Goal: Task Accomplishment & Management: Complete application form

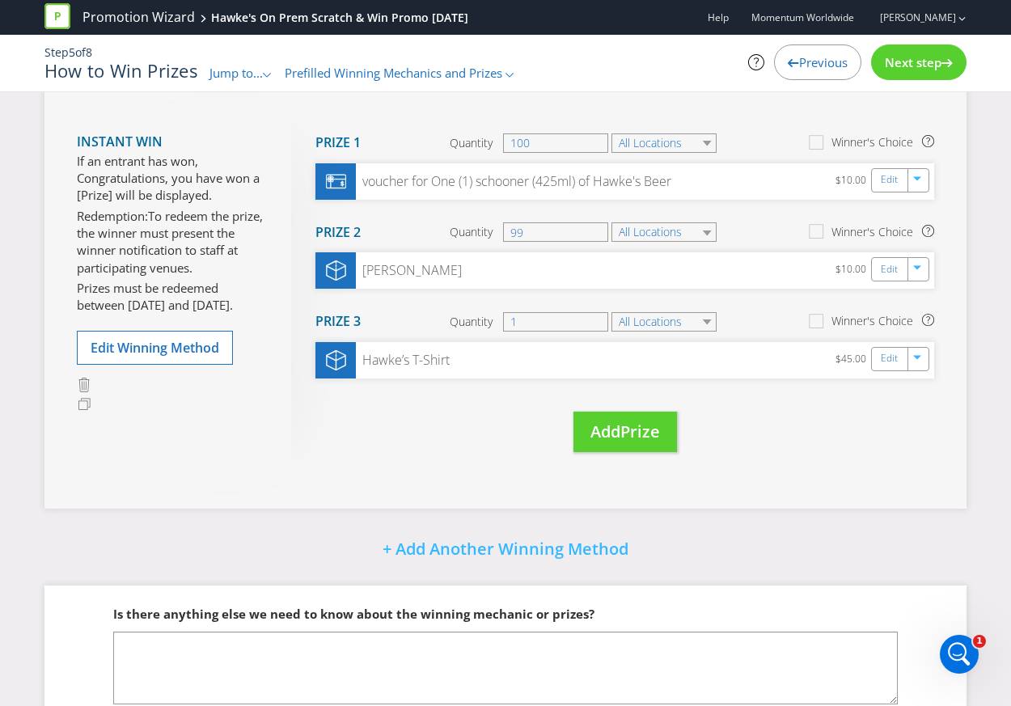
click at [933, 65] on span "Next step" at bounding box center [912, 62] width 57 height 16
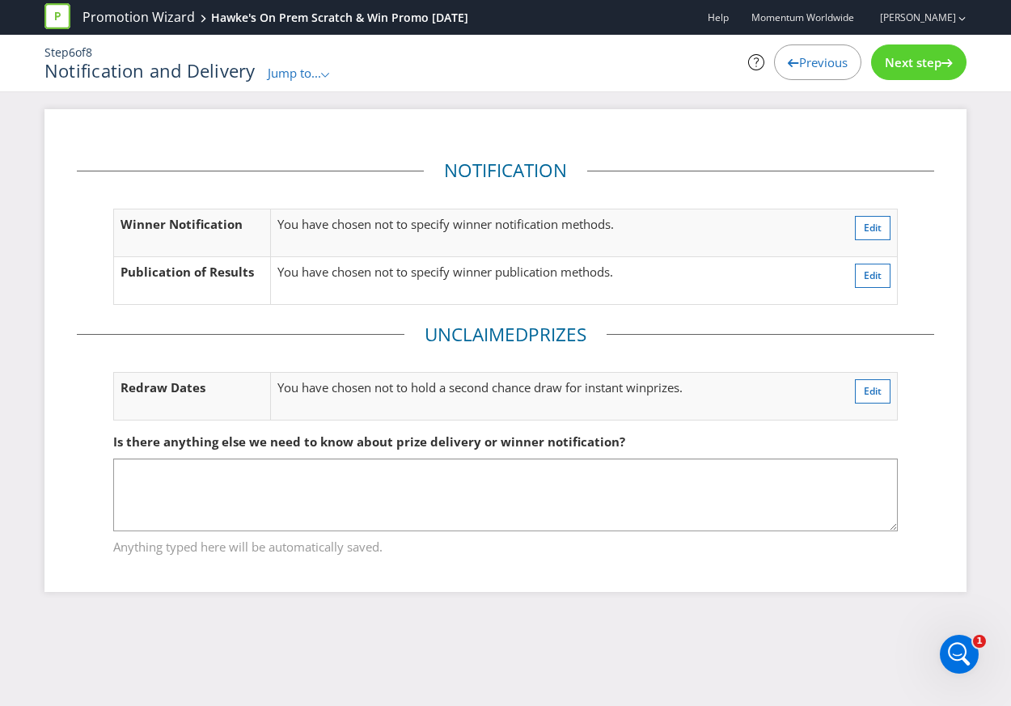
click at [933, 65] on span "Next step" at bounding box center [912, 62] width 57 height 16
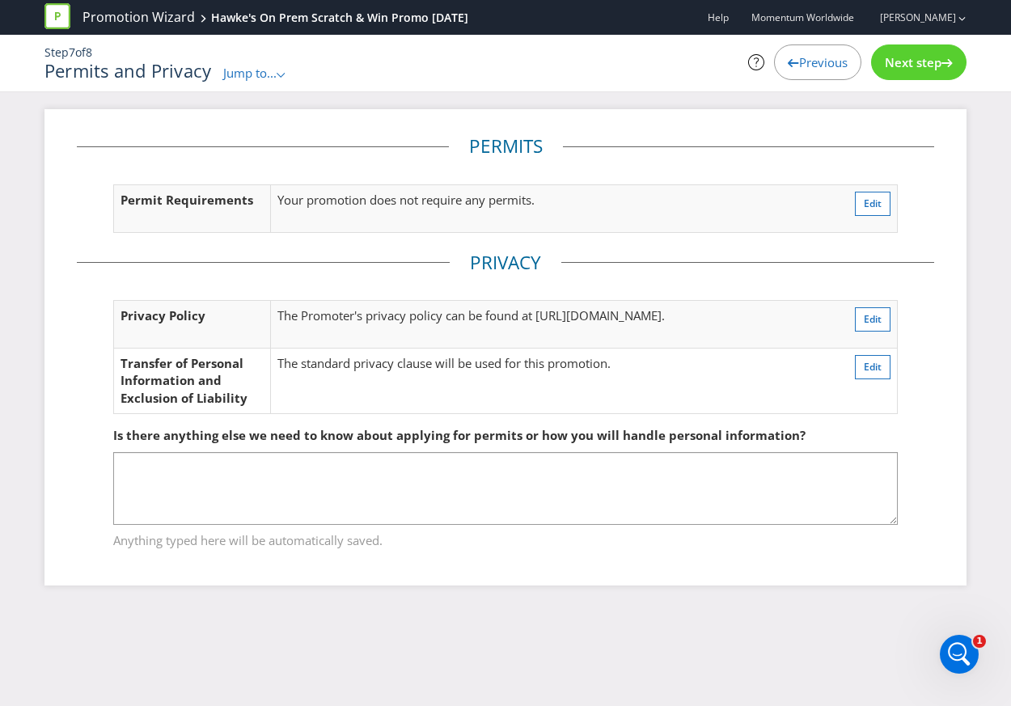
click at [933, 65] on span "Next step" at bounding box center [912, 62] width 57 height 16
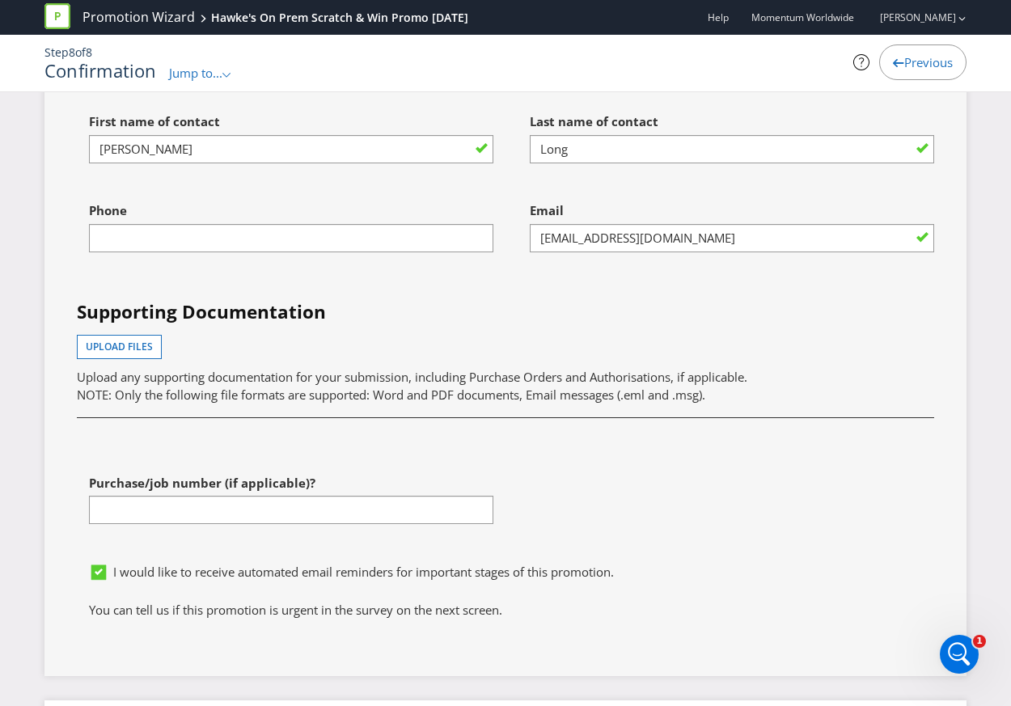
scroll to position [4110, 0]
drag, startPoint x: 168, startPoint y: 255, endPoint x: 168, endPoint y: 244, distance: 11.3
click at [168, 255] on div "Phone" at bounding box center [285, 237] width 441 height 89
click at [169, 243] on input "text" at bounding box center [291, 237] width 404 height 28
type input "0408896644"
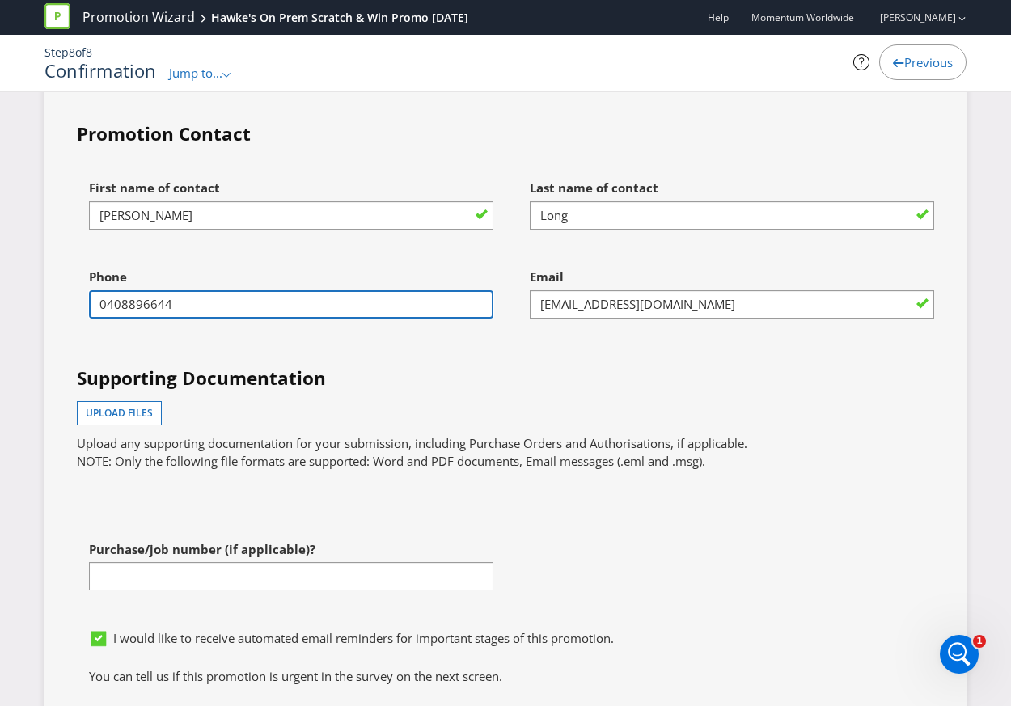
scroll to position [4030, 0]
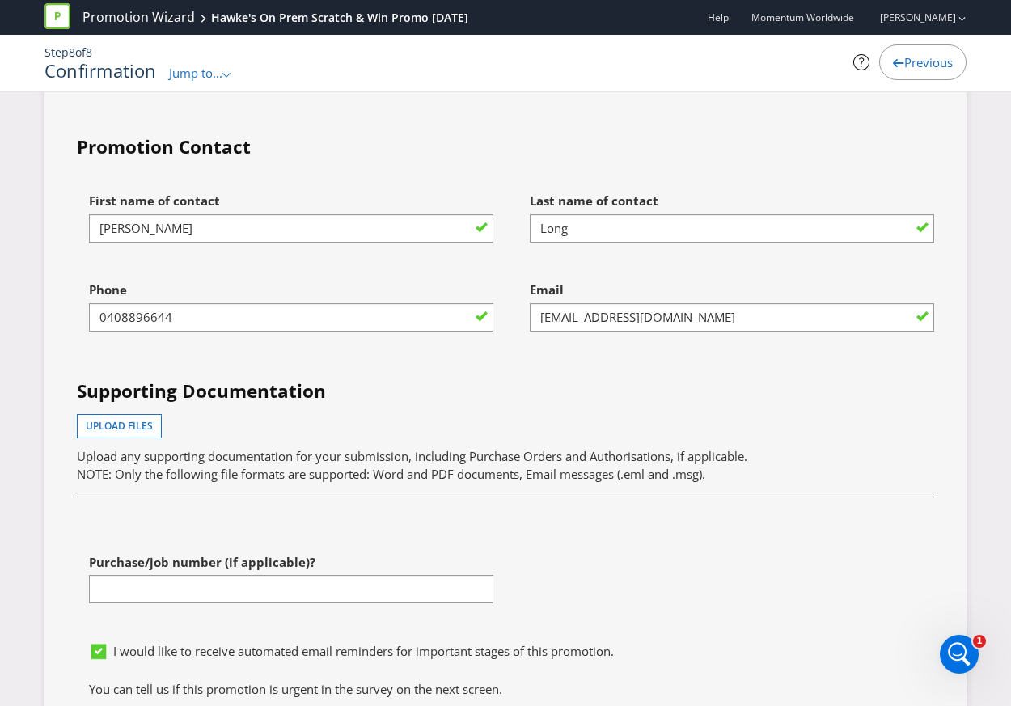
click at [513, 366] on div "First name of contact [PERSON_NAME] Last name of contact Long Phone [PHONE_NUMB…" at bounding box center [505, 409] width 881 height 450
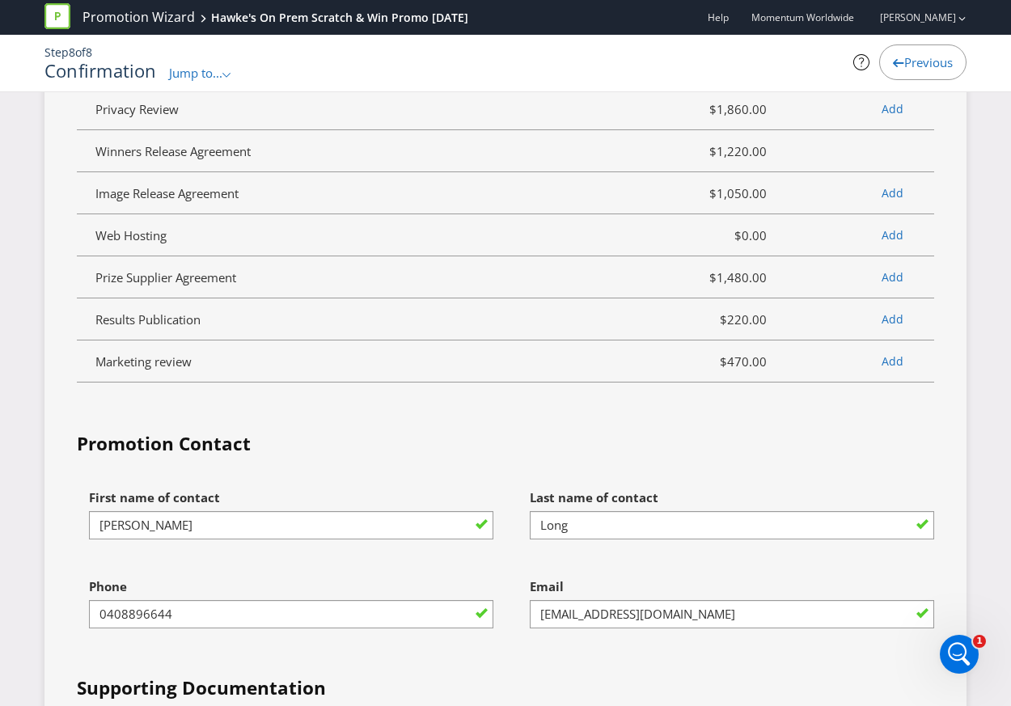
scroll to position [4540, 0]
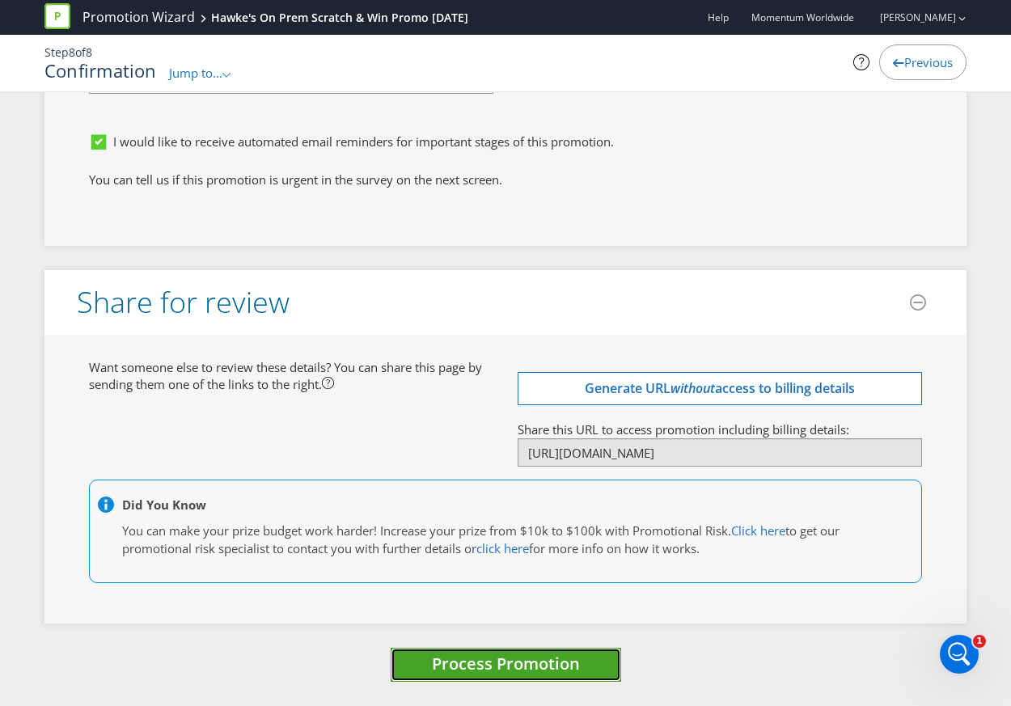
click at [483, 602] on span "Process Promotion" at bounding box center [506, 663] width 148 height 22
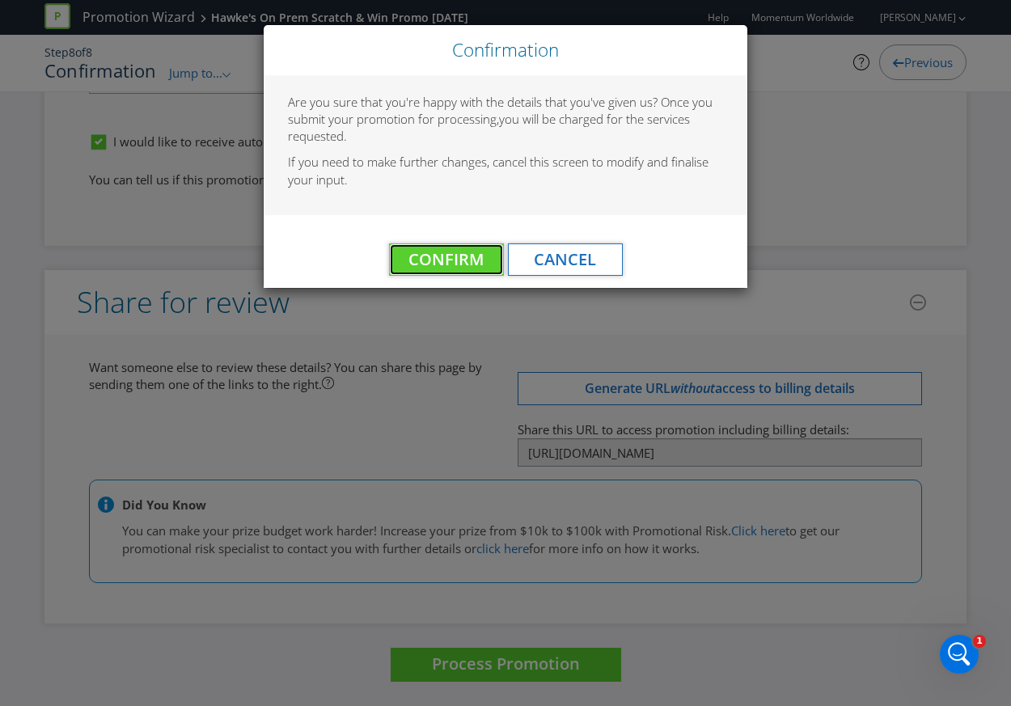
drag, startPoint x: 441, startPoint y: 254, endPoint x: 580, endPoint y: 301, distance: 147.5
click at [579, 302] on div "Confirmation Are you sure that you're happy with the details that you've given …" at bounding box center [505, 353] width 1011 height 706
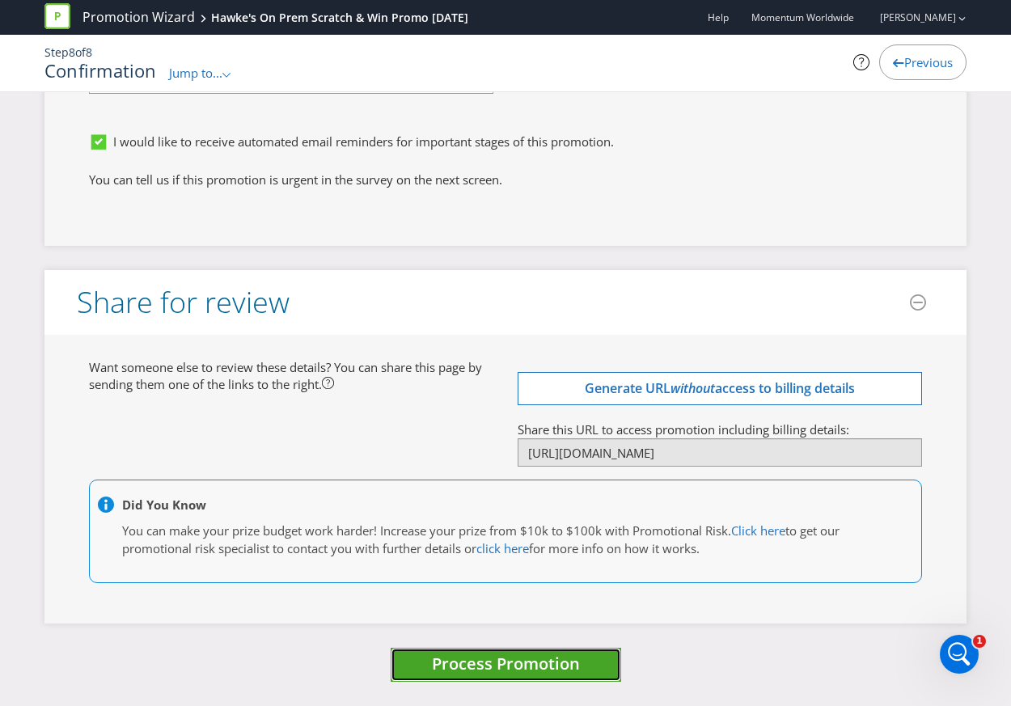
click at [537, 602] on span "Process Promotion" at bounding box center [506, 663] width 148 height 22
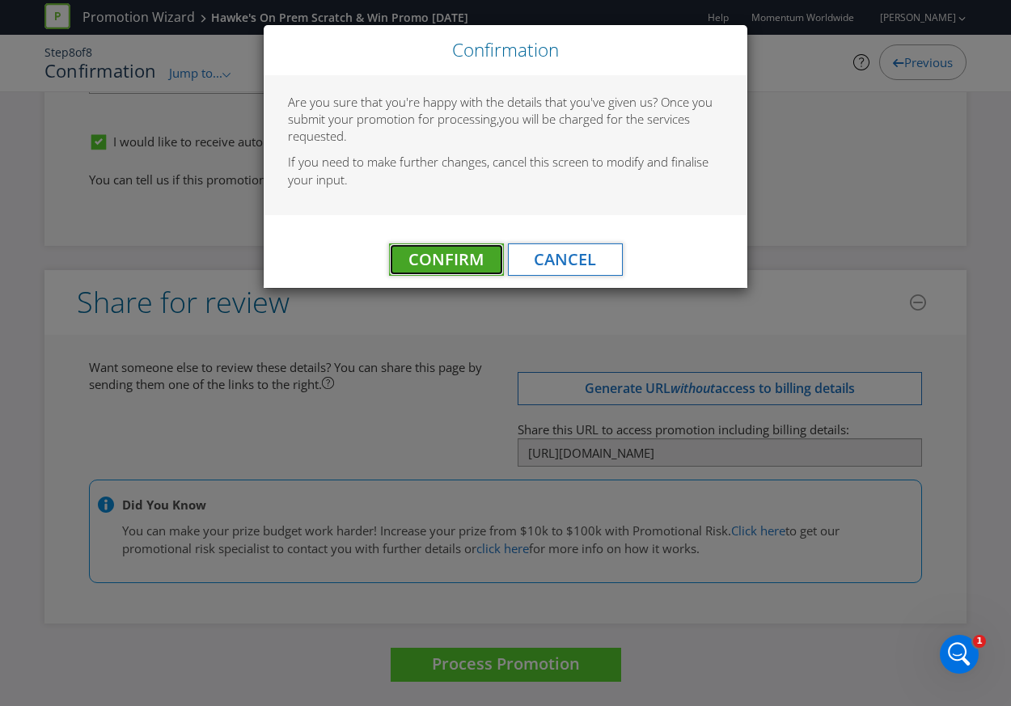
drag, startPoint x: 466, startPoint y: 254, endPoint x: 500, endPoint y: 309, distance: 64.6
click at [466, 254] on span "Confirm" at bounding box center [445, 259] width 75 height 22
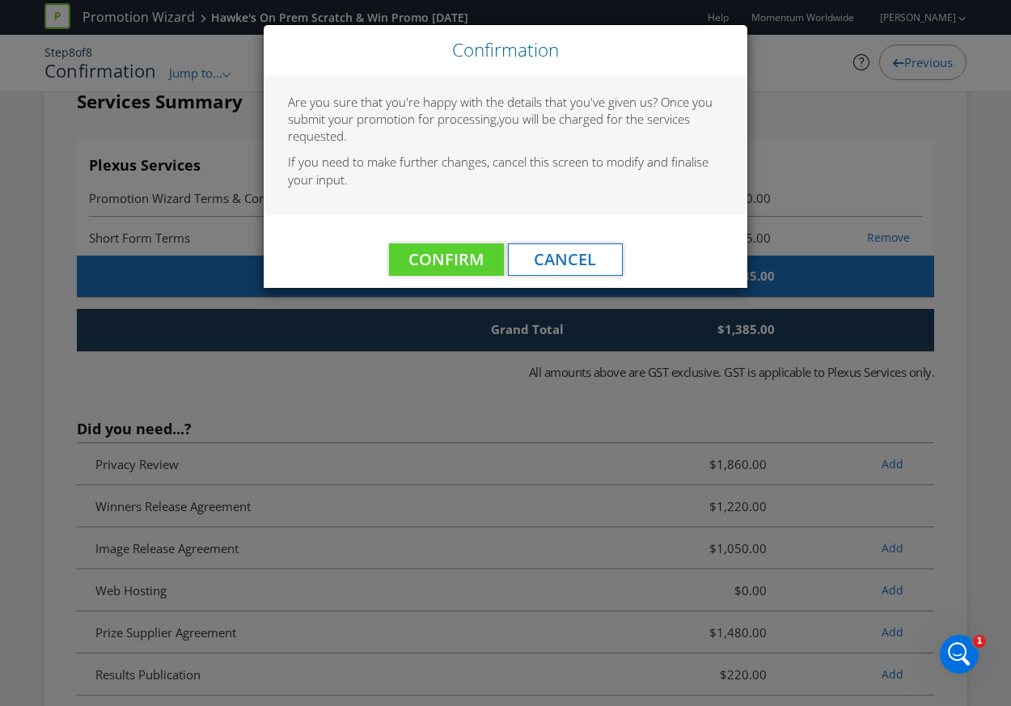
scroll to position [0, 0]
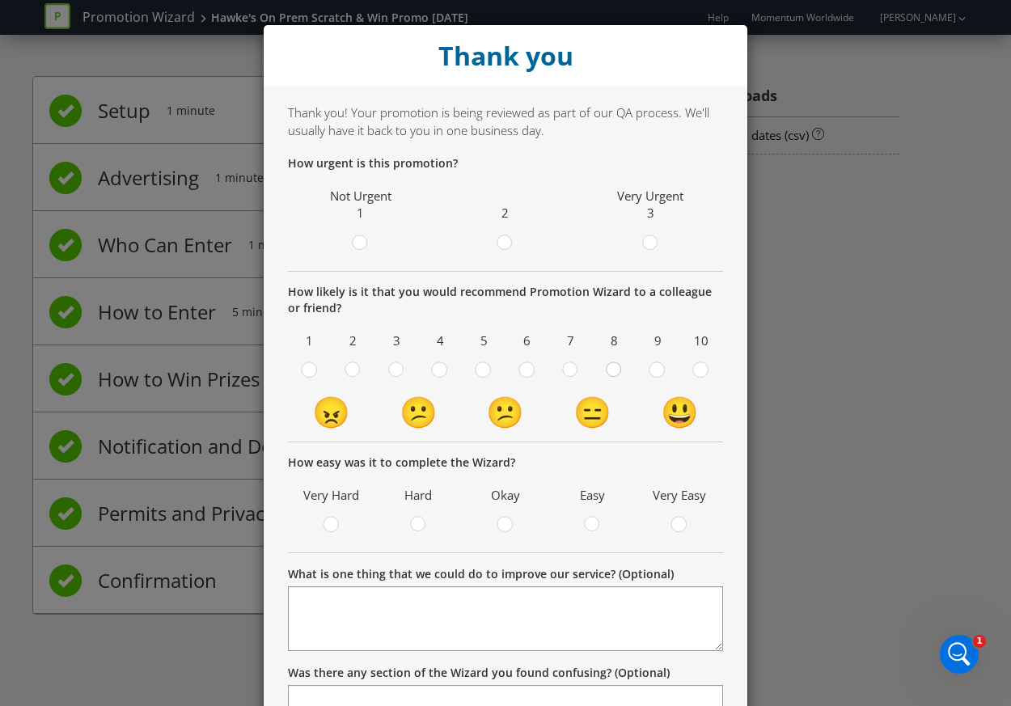
click at [617, 370] on circle at bounding box center [613, 369] width 15 height 15
click at [0, 0] on input "radio" at bounding box center [0, 0] width 0 height 0
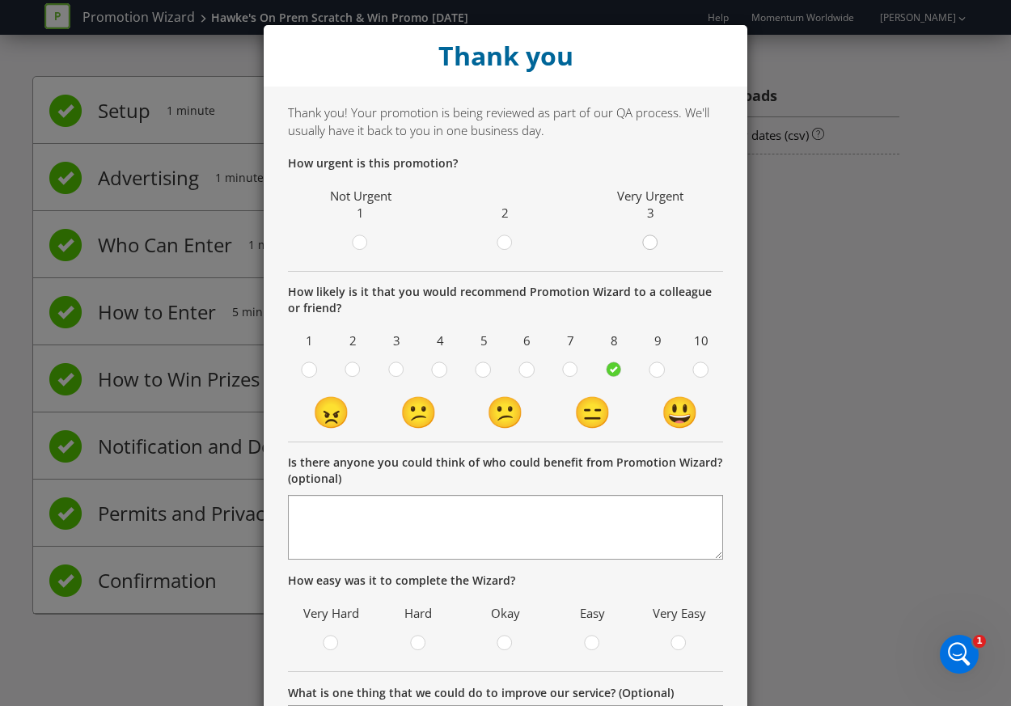
click at [648, 243] on circle at bounding box center [649, 242] width 15 height 15
click at [0, 0] on input "radio" at bounding box center [0, 0] width 0 height 0
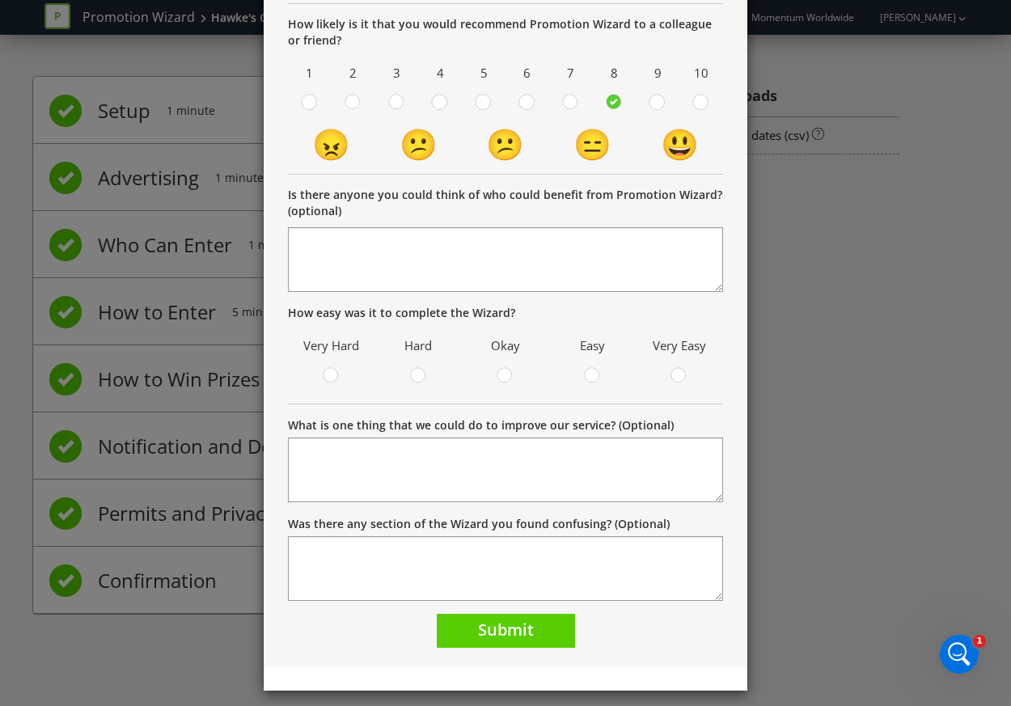
scroll to position [277, 0]
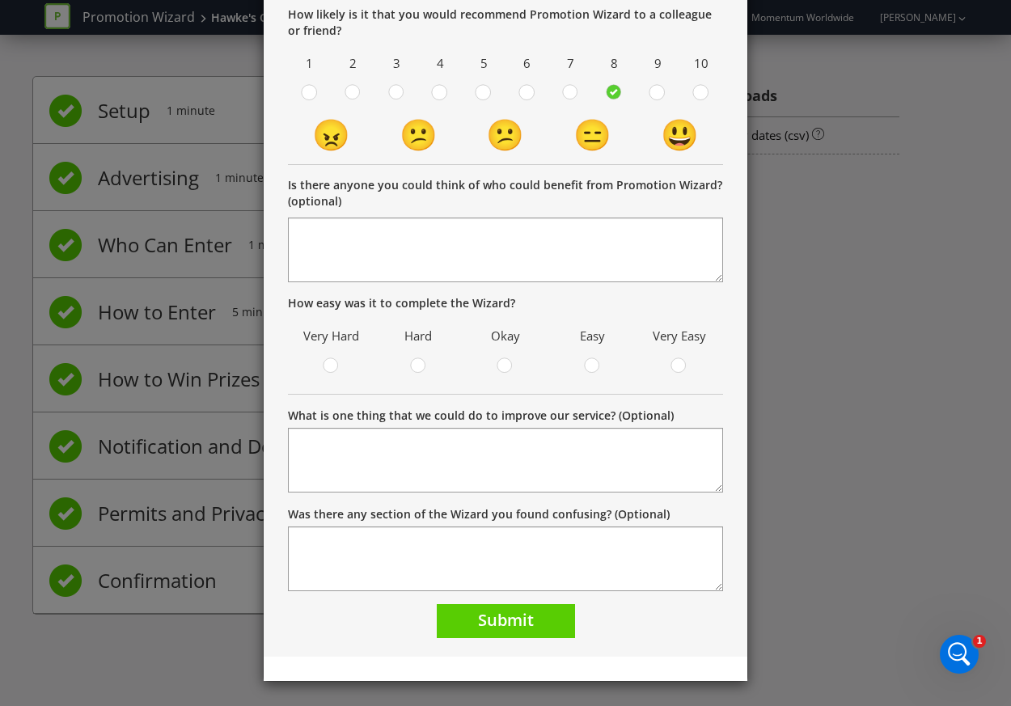
drag, startPoint x: 659, startPoint y: 88, endPoint x: 673, endPoint y: 88, distance: 14.6
click at [660, 88] on div at bounding box center [657, 87] width 8 height 8
click at [0, 0] on input "radio" at bounding box center [0, 0] width 0 height 0
click at [695, 91] on circle at bounding box center [700, 92] width 15 height 15
click at [0, 0] on input "radio" at bounding box center [0, 0] width 0 height 0
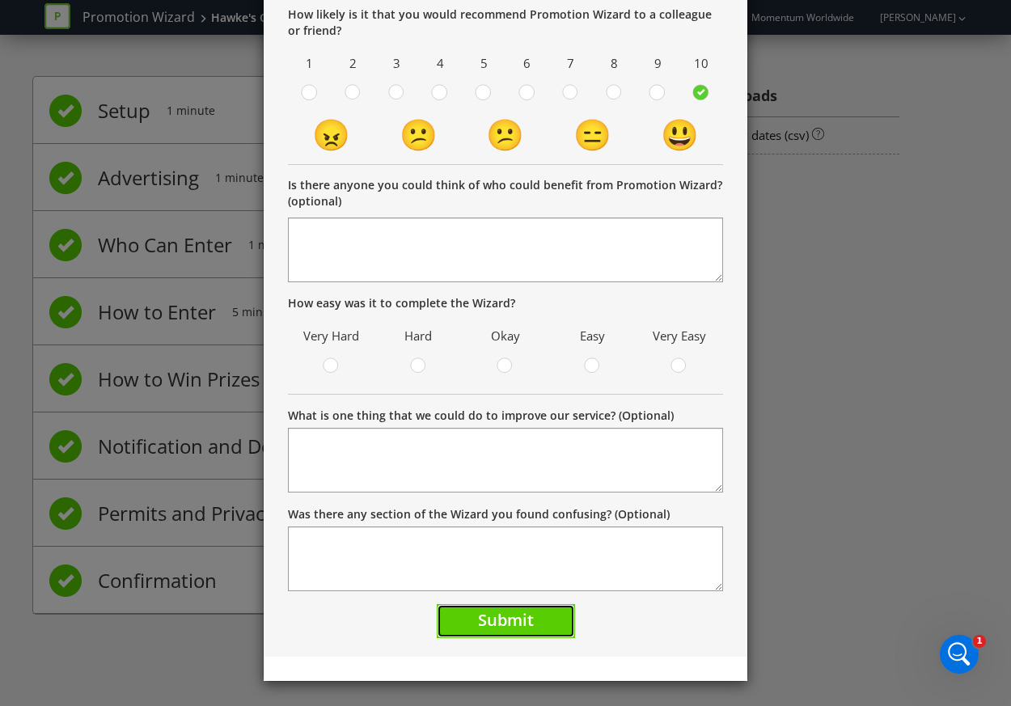
click at [517, 602] on span "Submit" at bounding box center [506, 620] width 56 height 22
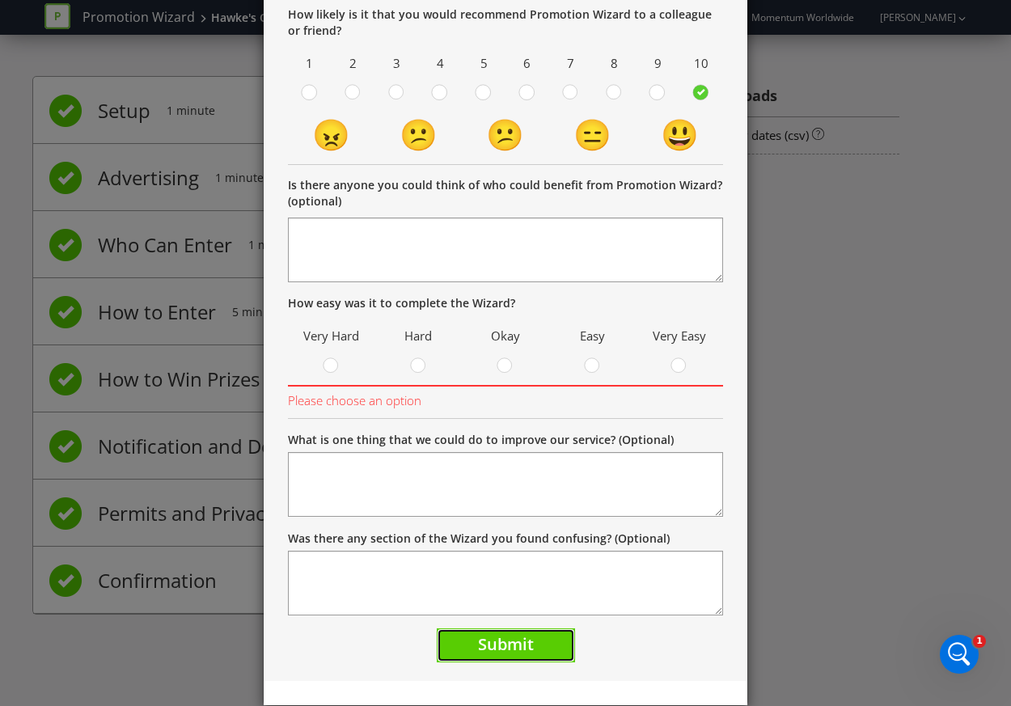
scroll to position [155, 0]
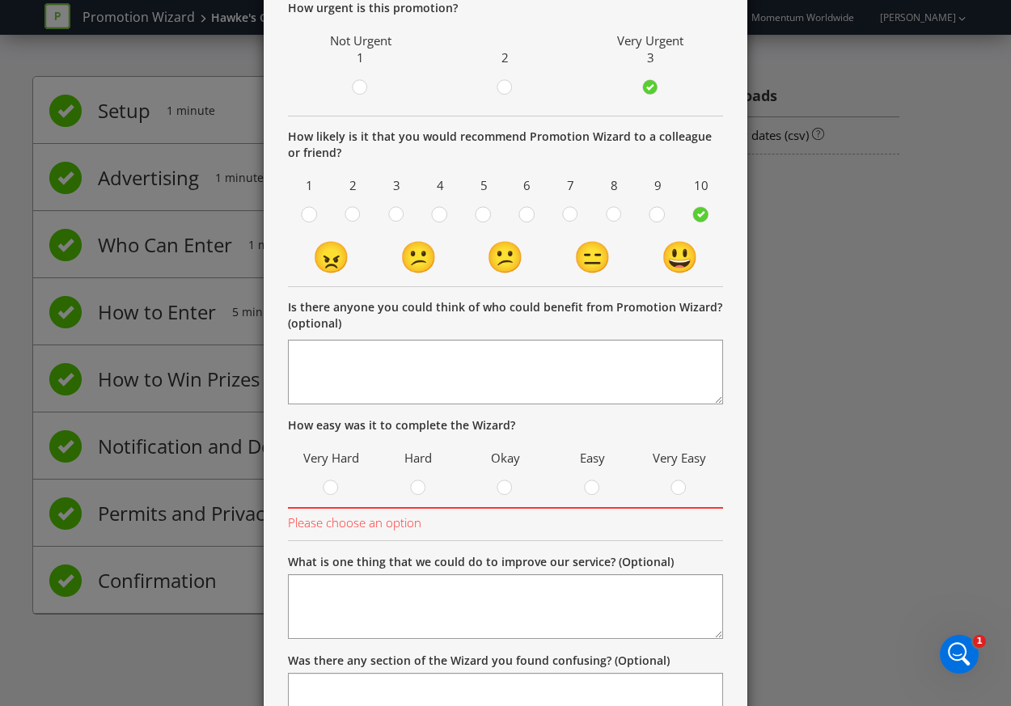
click at [588, 475] on div "Easy" at bounding box center [592, 471] width 71 height 53
click at [589, 483] on div at bounding box center [593, 483] width 8 height 8
click at [0, 0] on input "radio" at bounding box center [0, 0] width 0 height 0
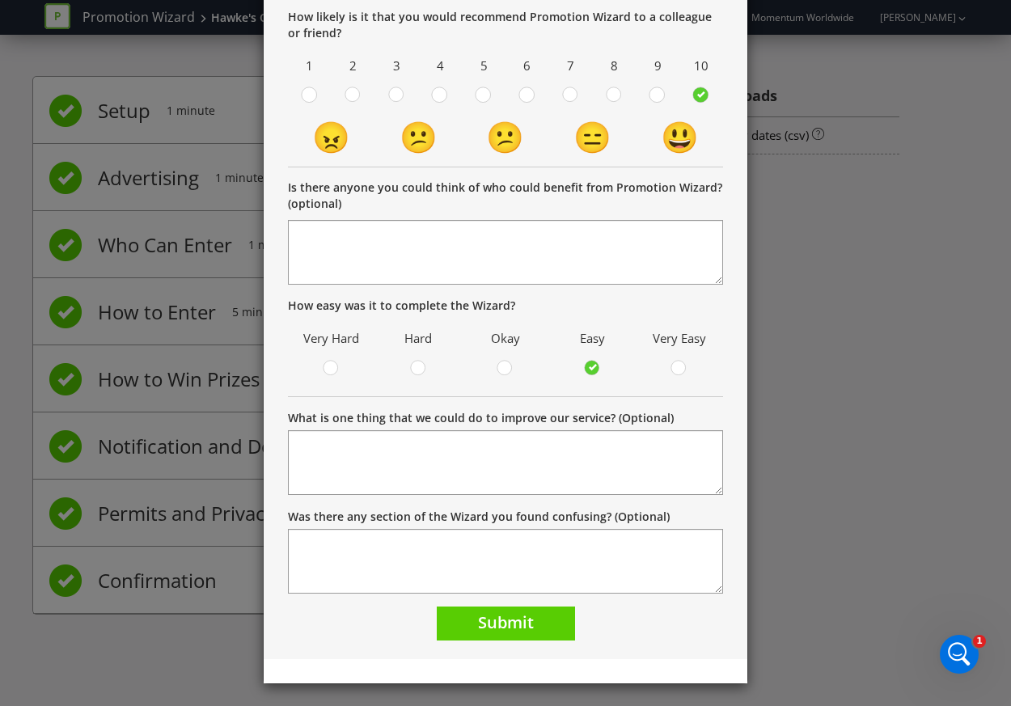
scroll to position [277, 0]
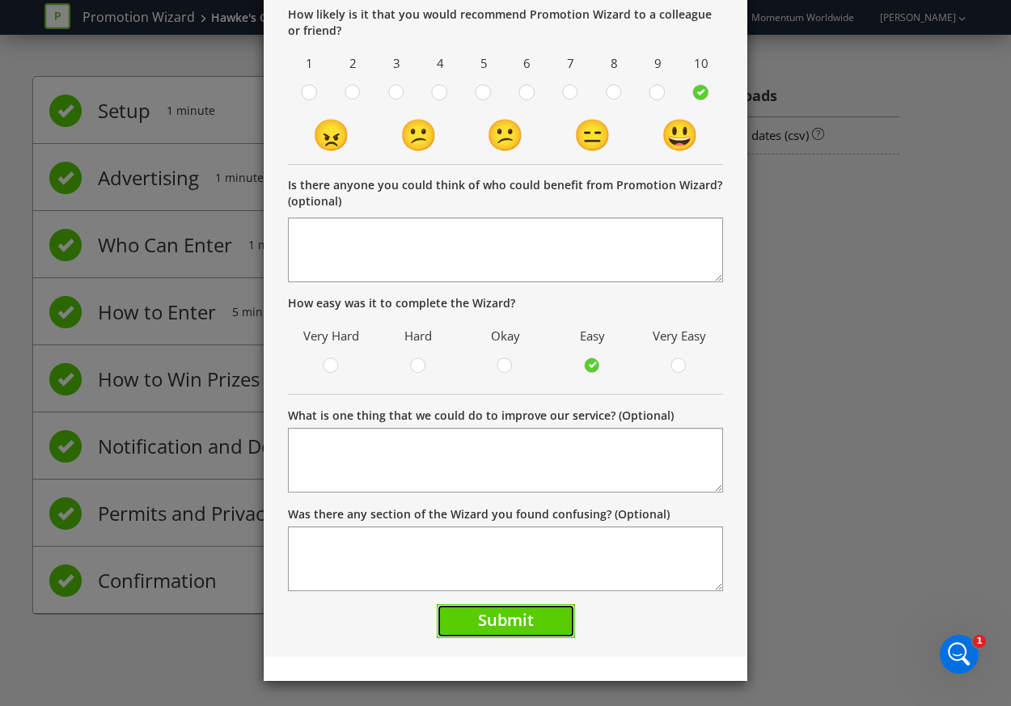
click at [498, 602] on span "Submit" at bounding box center [506, 620] width 56 height 22
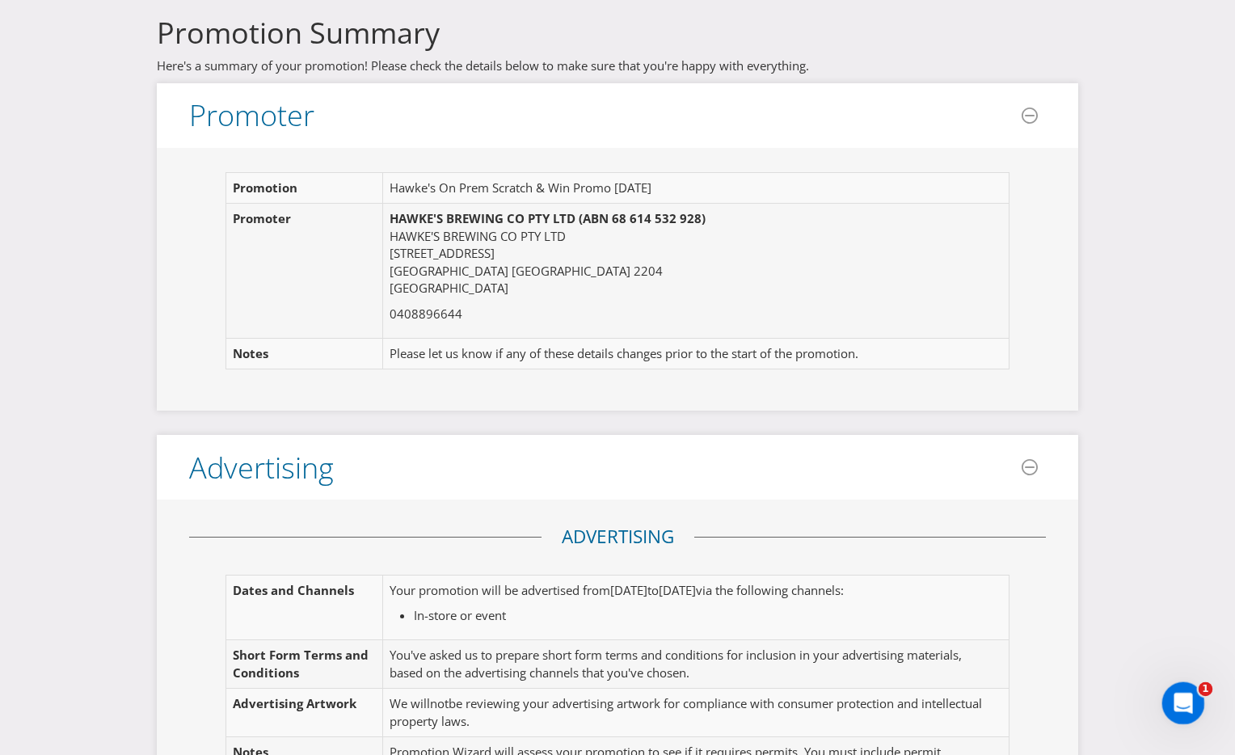
click at [1140, 602] on icon "Open Intercom Messenger" at bounding box center [1181, 701] width 27 height 27
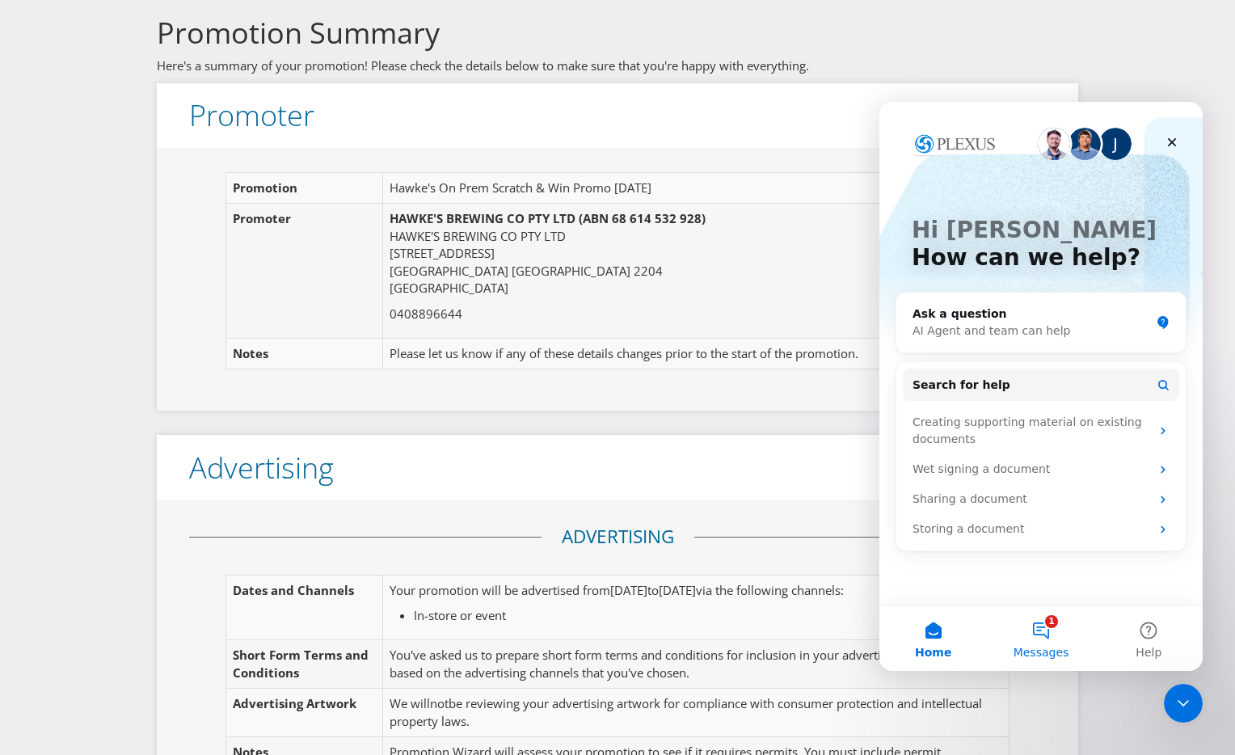
click at [1041, 602] on button "1 Messages" at bounding box center [1041, 638] width 108 height 65
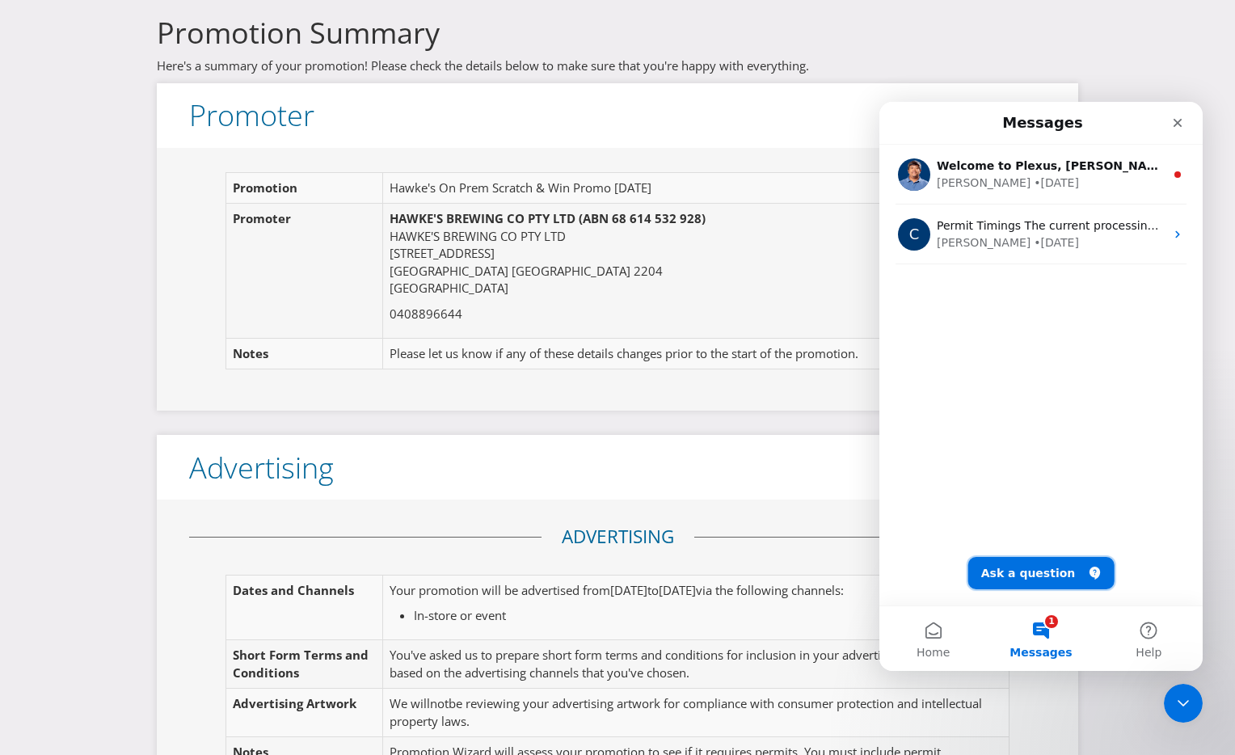
click at [1018, 564] on button "Ask a question" at bounding box center [1042, 573] width 146 height 32
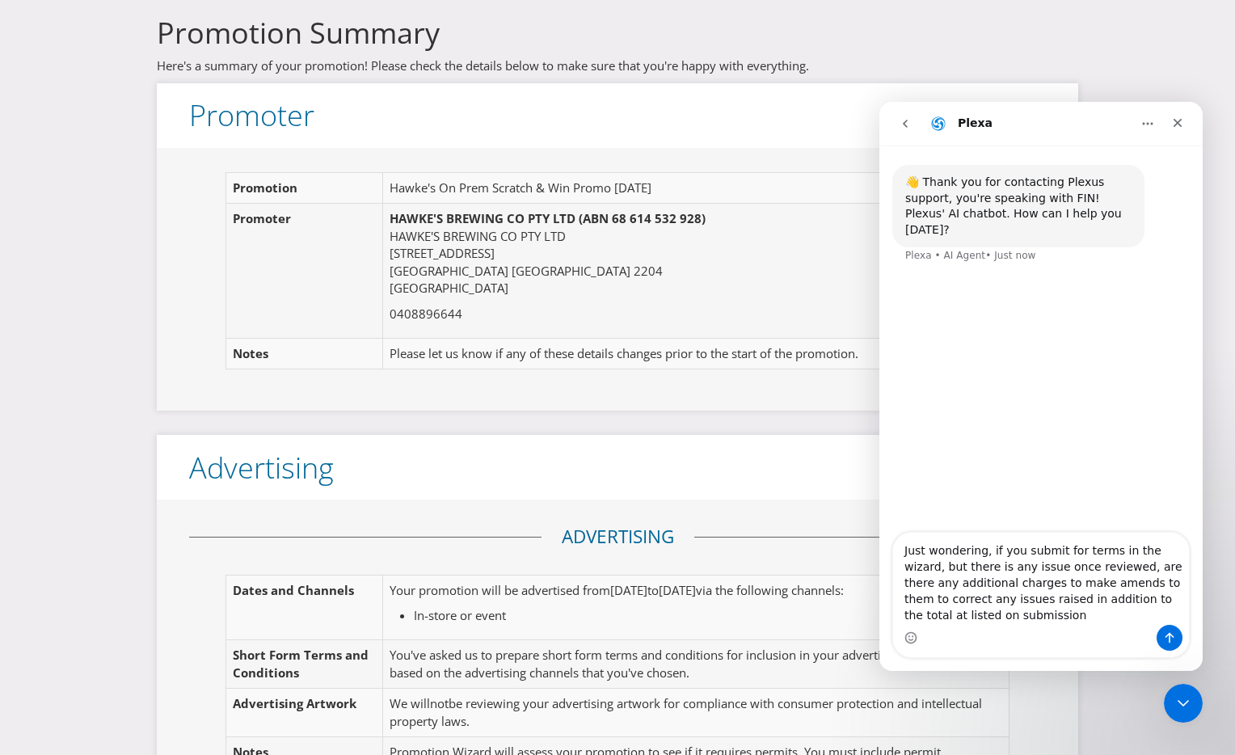
type textarea "Just wondering, if you submit for terms in the wizard, but there is any issue o…"
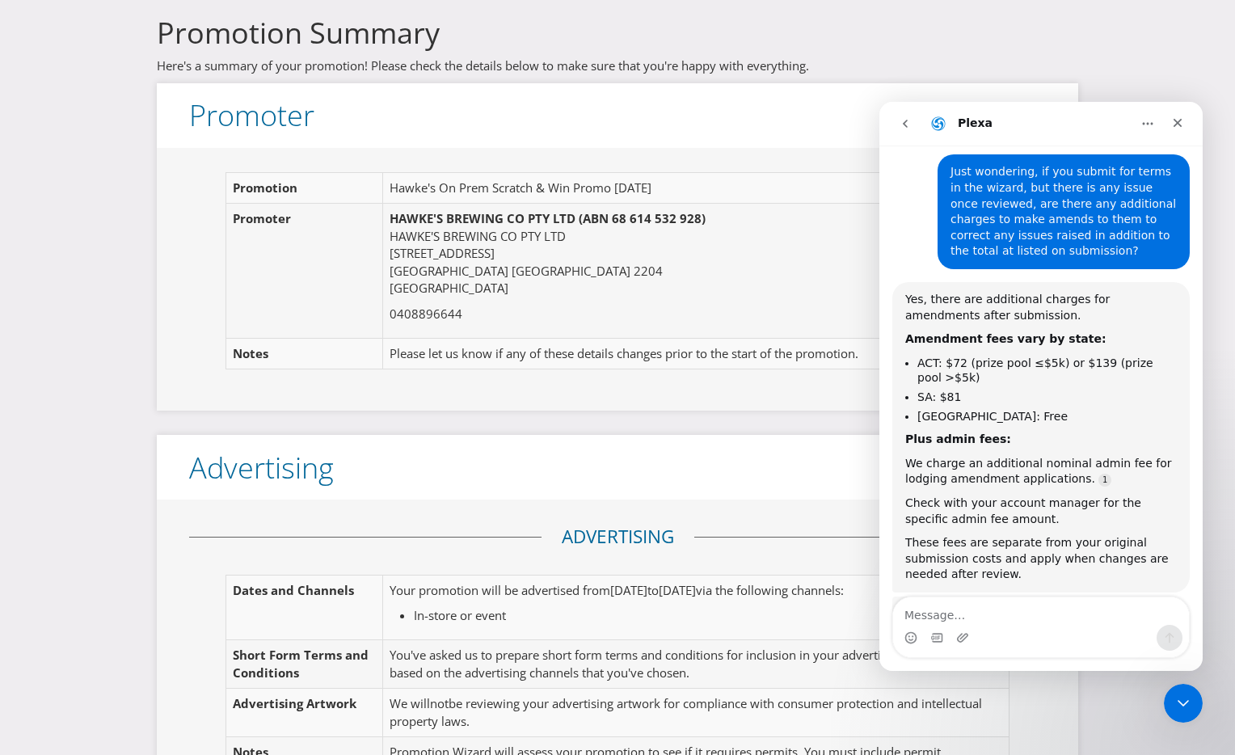
scroll to position [156, 0]
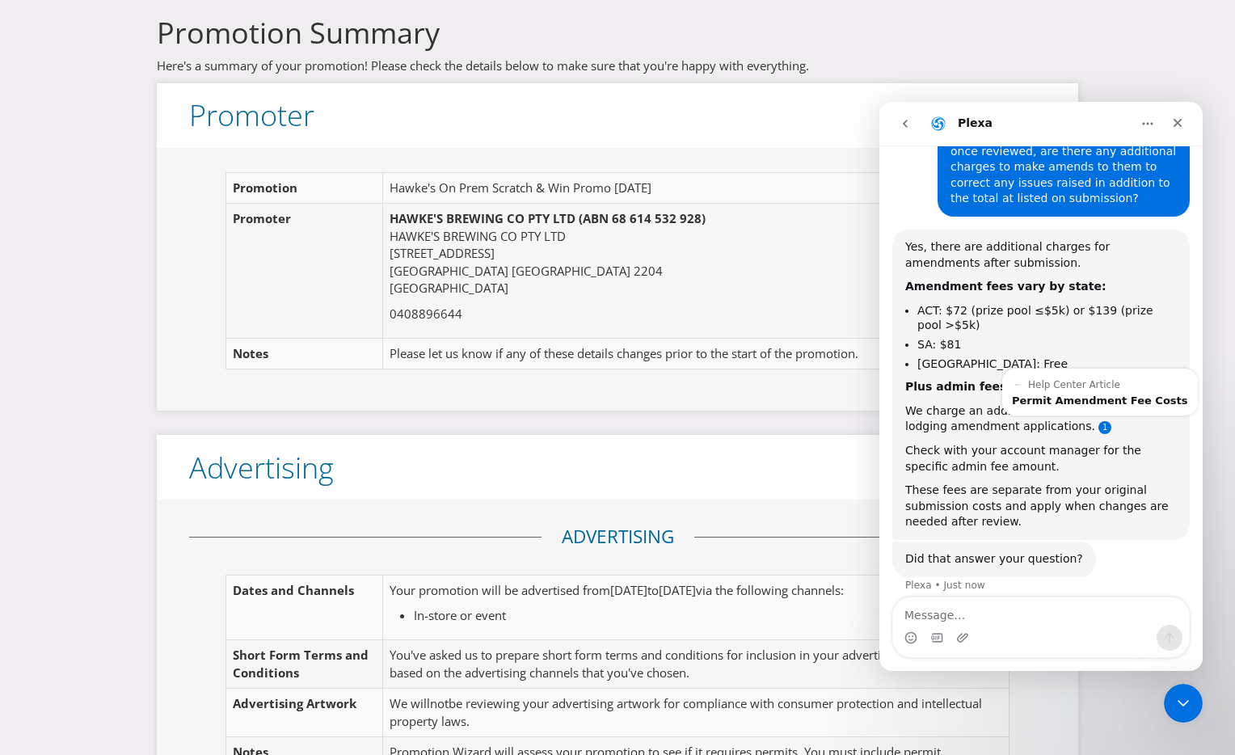
click at [1099, 421] on link "Source reference 3533662:" at bounding box center [1105, 427] width 13 height 13
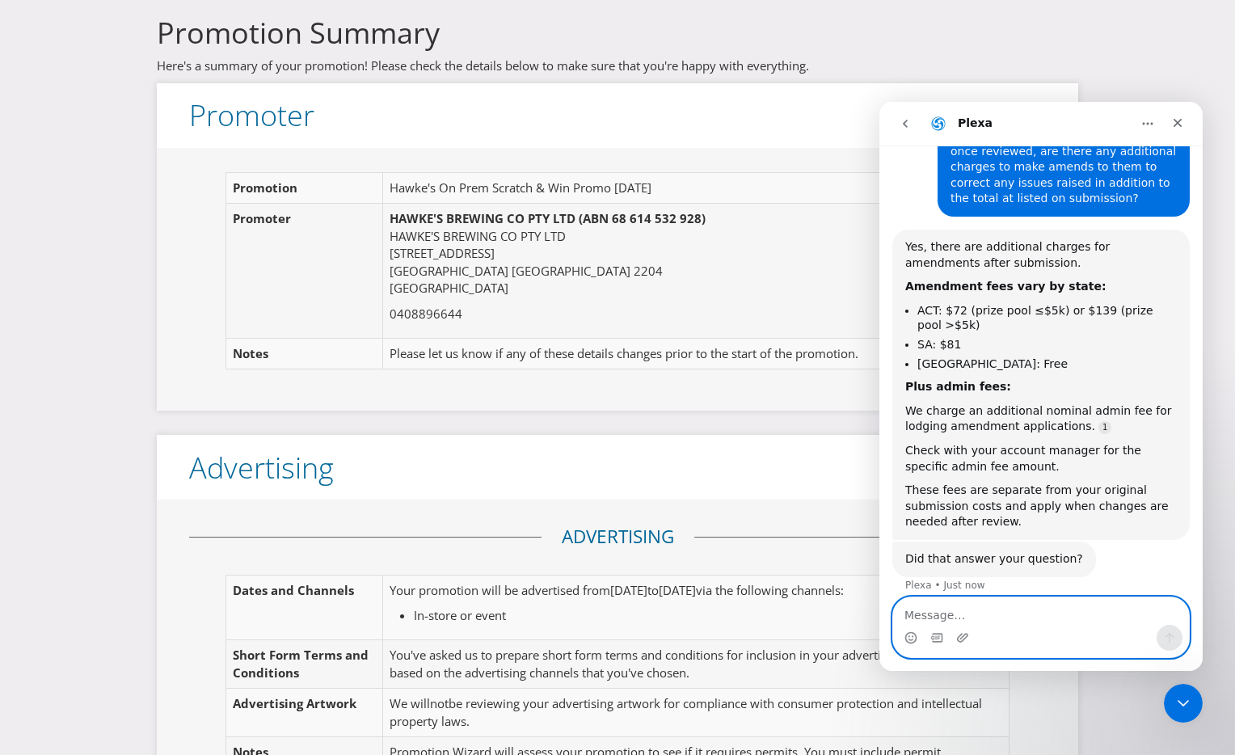
click at [981, 602] on textarea "Message…" at bounding box center [1041, 610] width 296 height 27
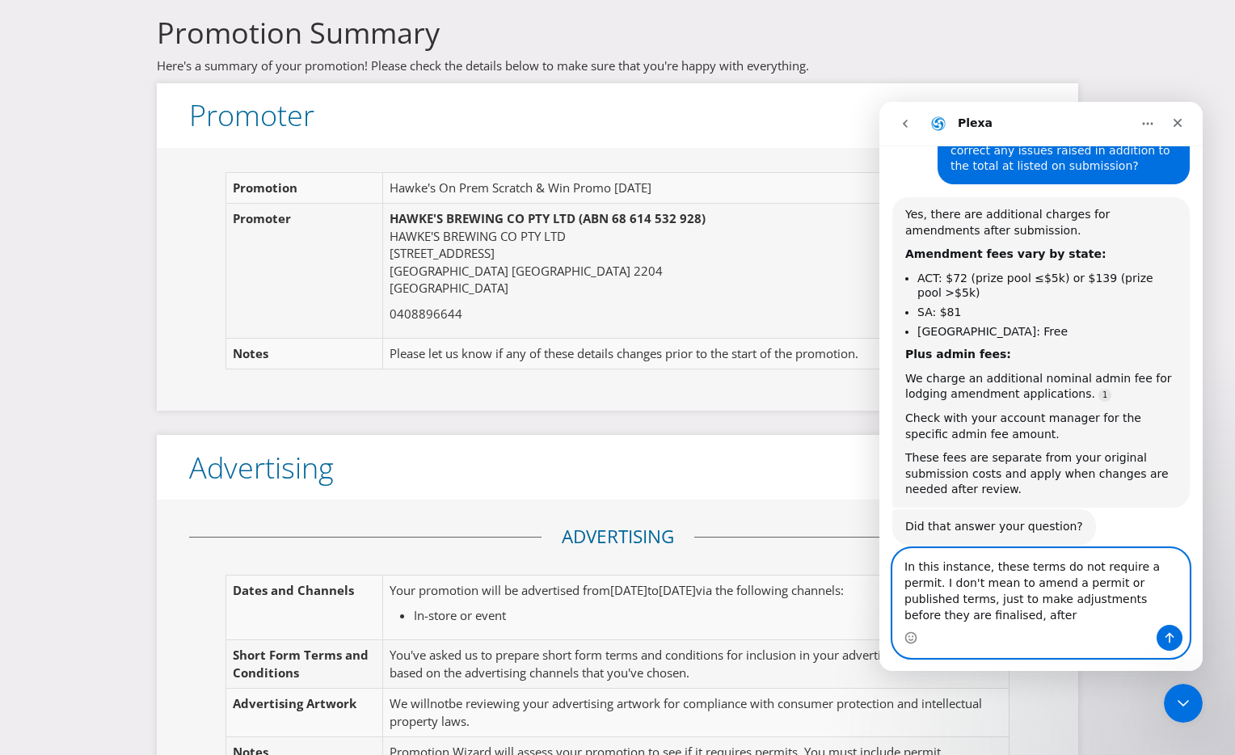
scroll to position [205, 0]
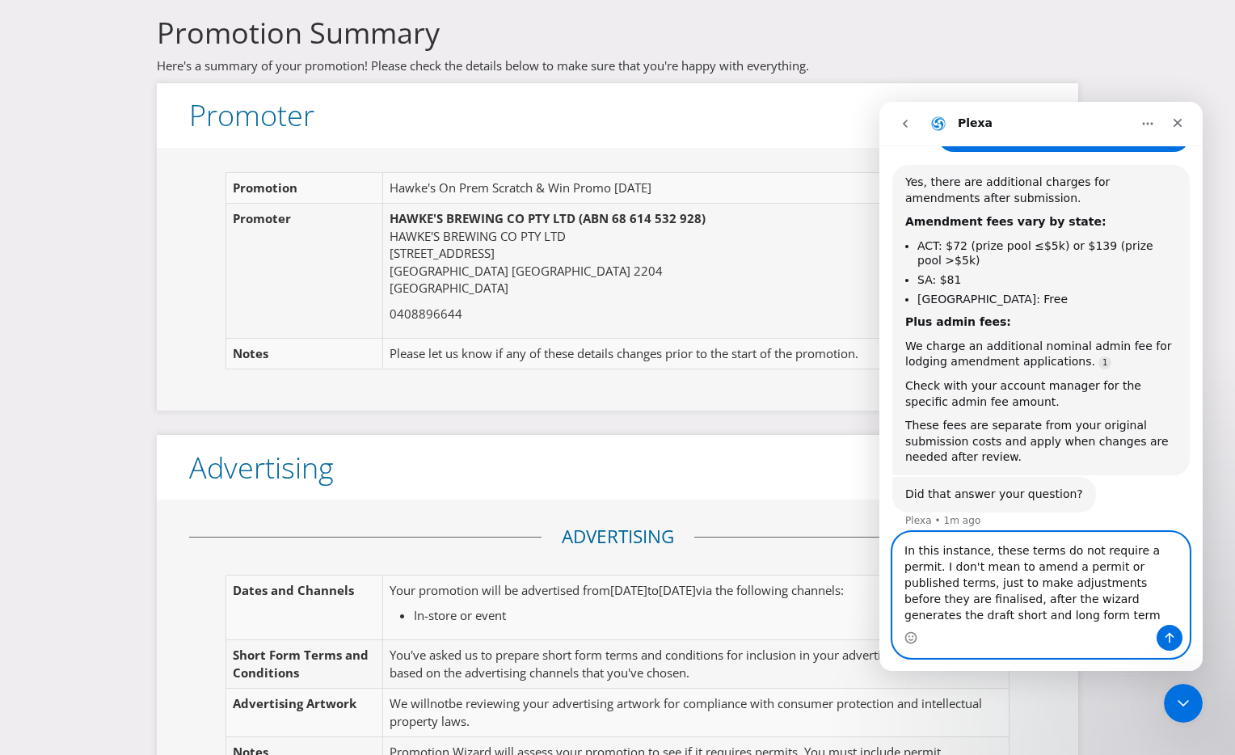
type textarea "In this instance, these terms do not require a permit. I don't mean to amend a …"
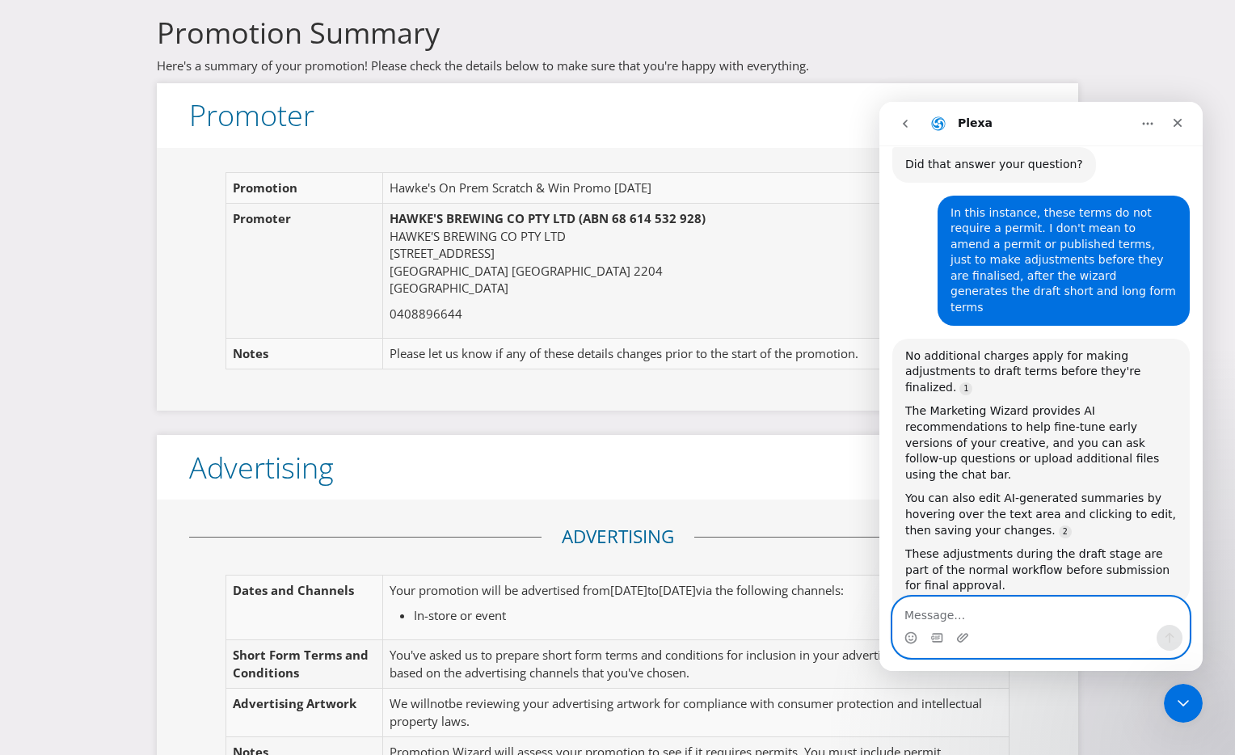
scroll to position [0, 0]
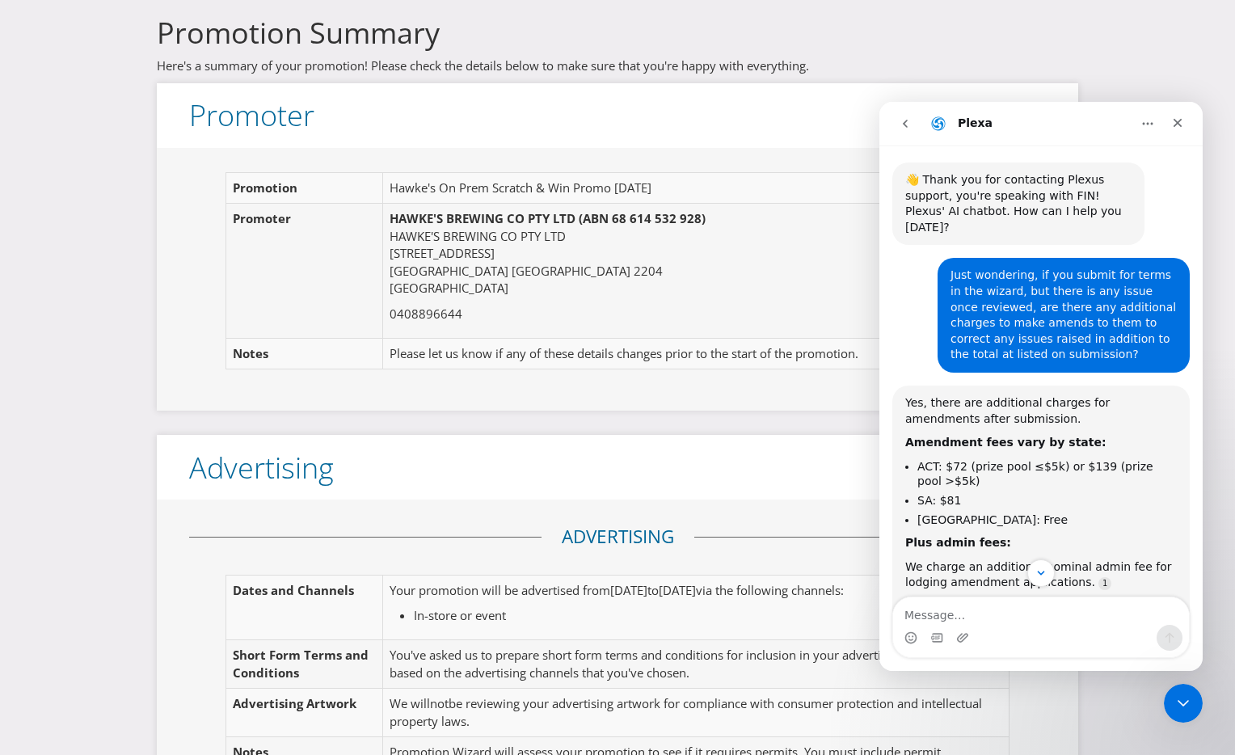
click at [1140, 123] on icon "Home" at bounding box center [1148, 124] width 11 height 2
click at [1072, 165] on div "Expand window" at bounding box center [1102, 164] width 115 height 17
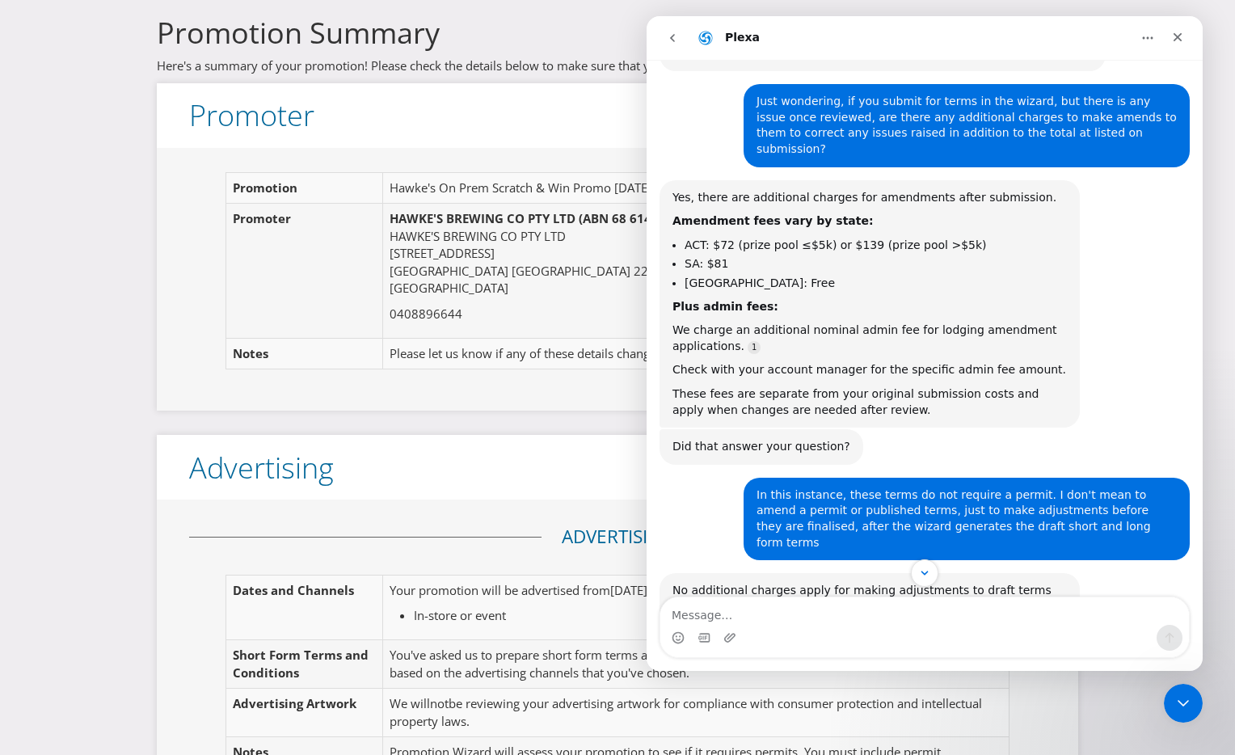
scroll to position [74, 0]
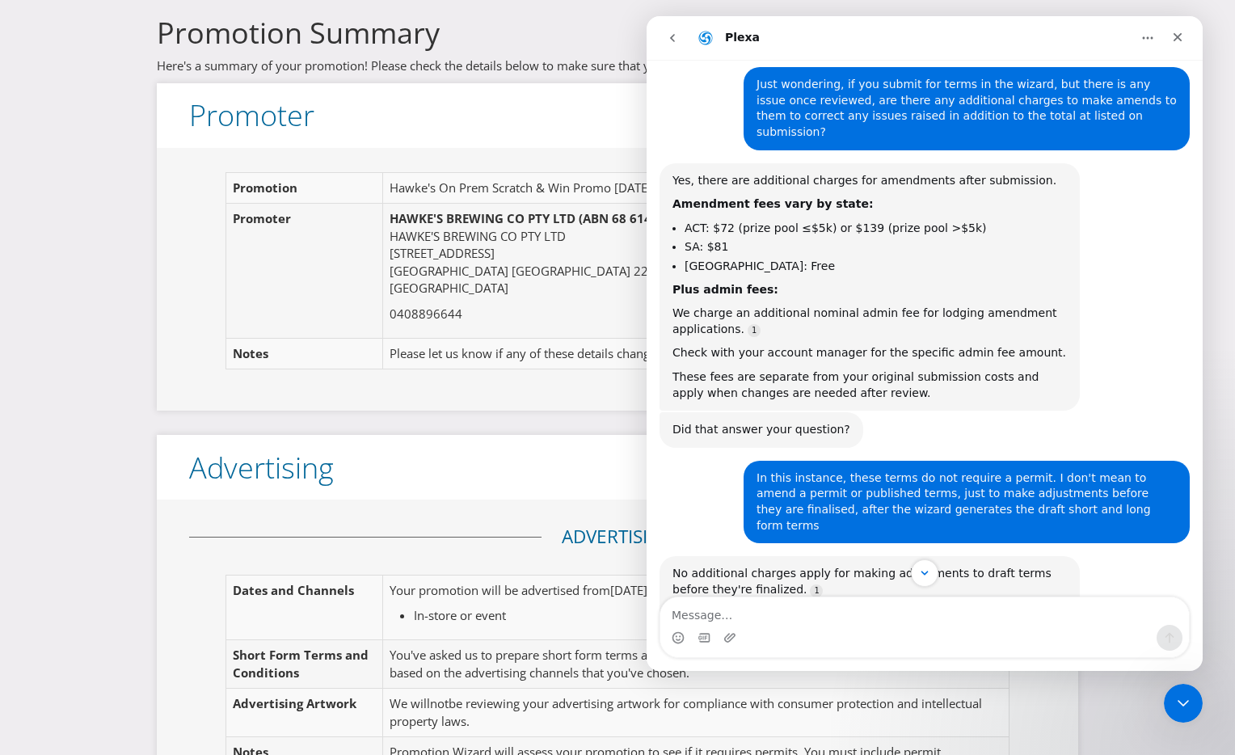
click at [1140, 44] on icon "Home" at bounding box center [1148, 38] width 13 height 13
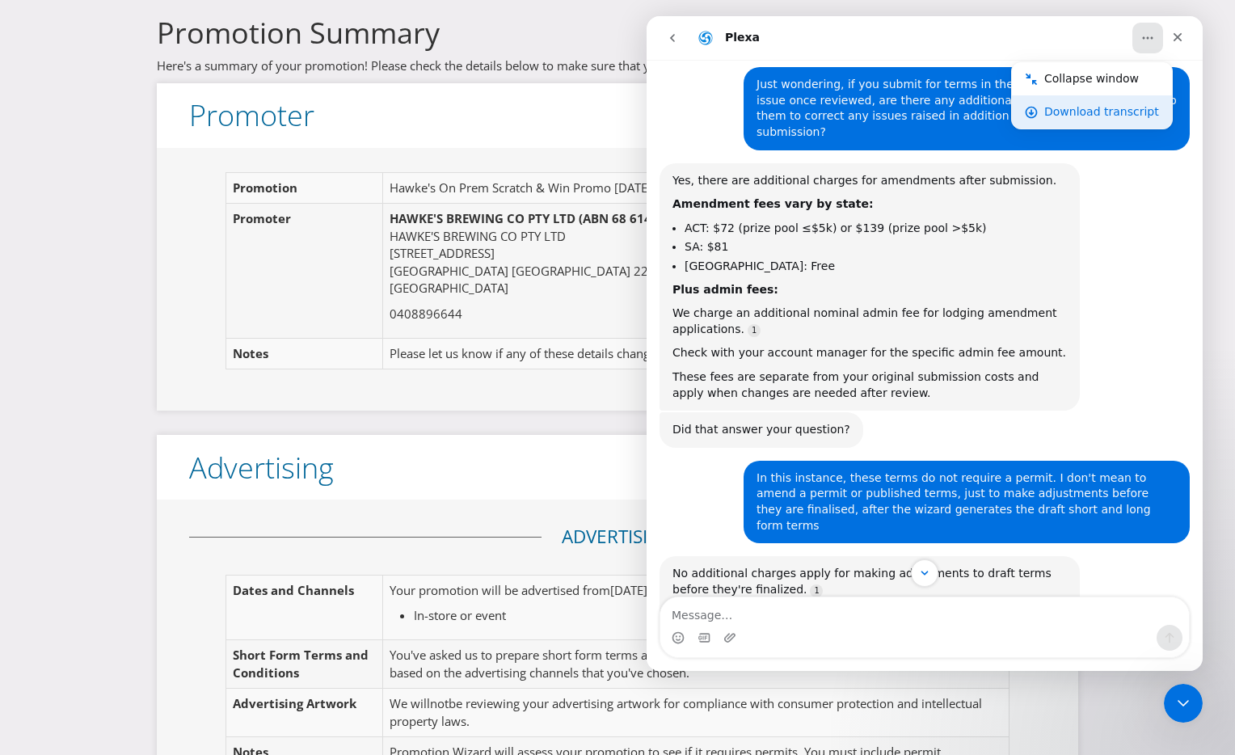
click at [1125, 120] on div "Download transcript" at bounding box center [1102, 111] width 115 height 17
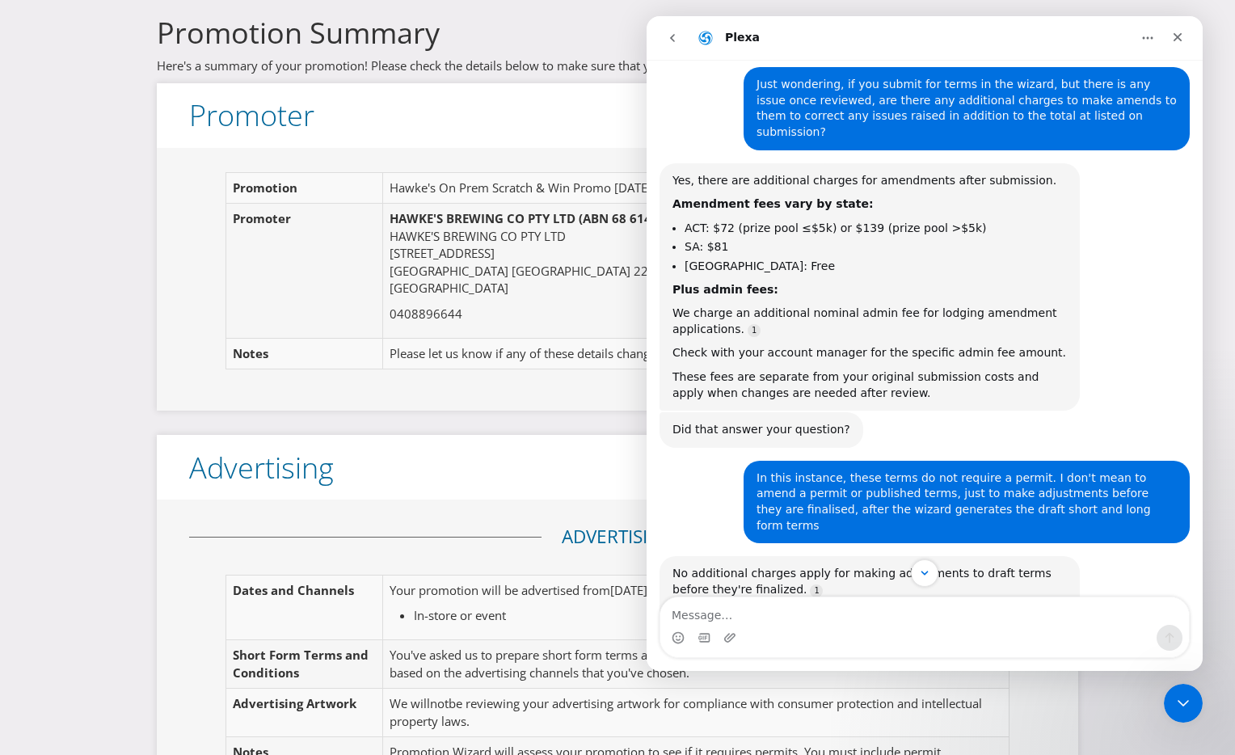
click at [1140, 47] on div "Close" at bounding box center [1177, 37] width 29 height 29
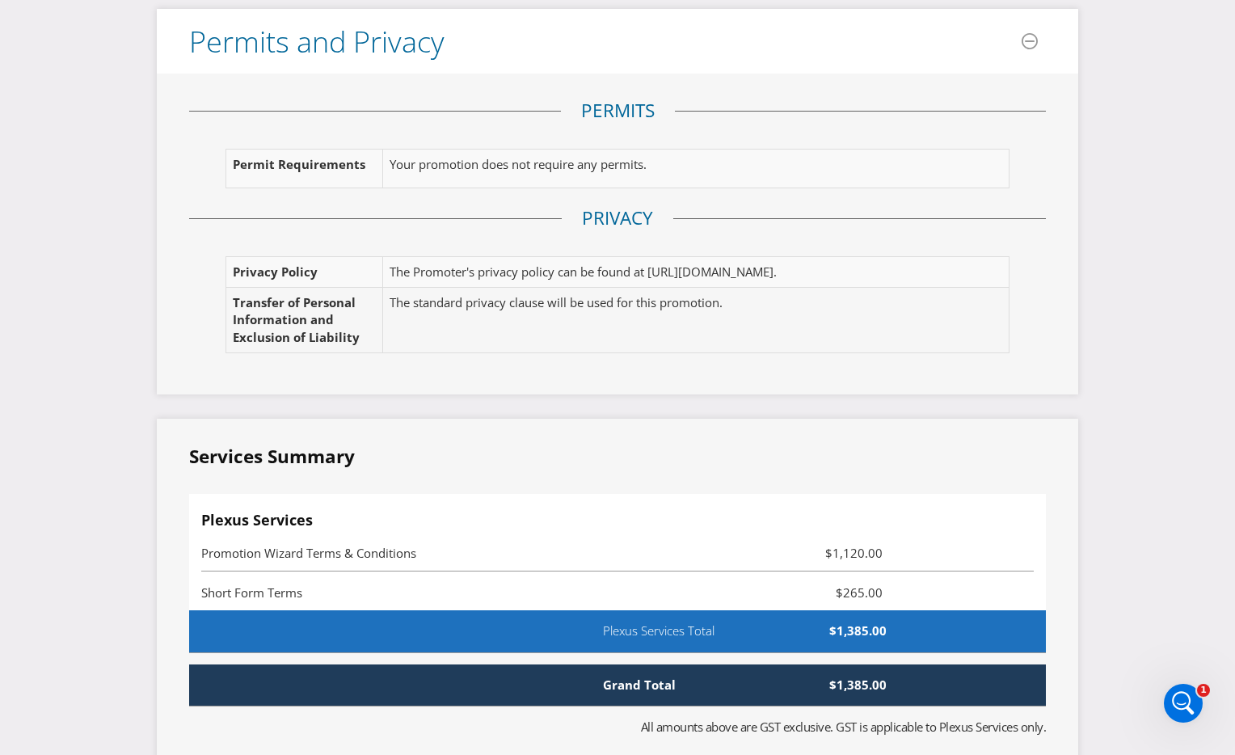
scroll to position [2862, 0]
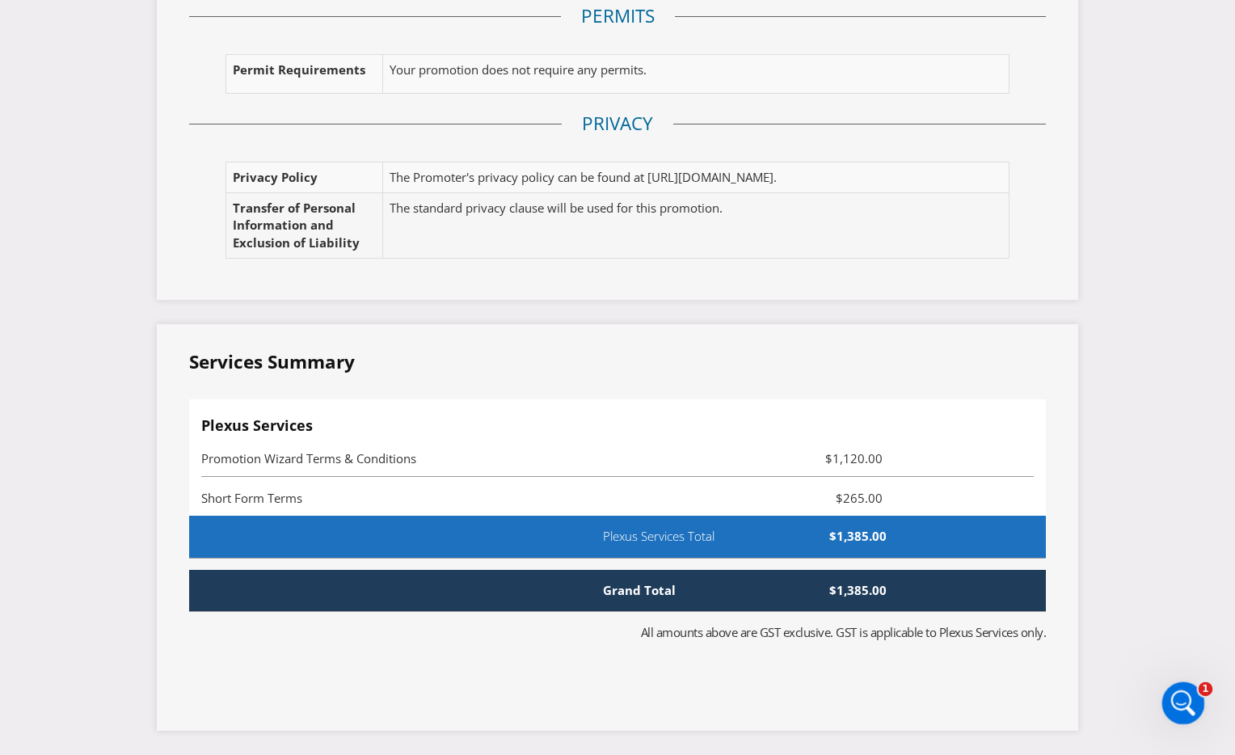
click at [1140, 602] on icon "Open Intercom Messenger" at bounding box center [1181, 701] width 27 height 27
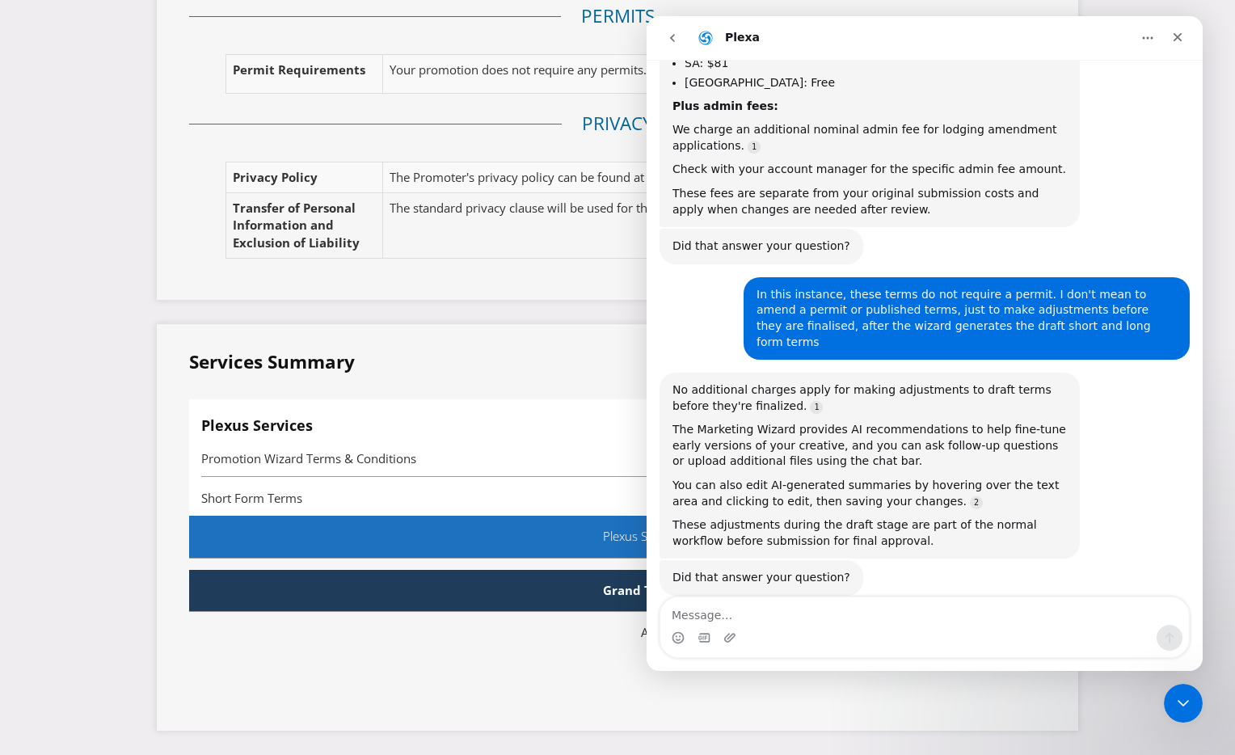
scroll to position [260, 0]
click at [1140, 36] on icon "Home" at bounding box center [1148, 38] width 13 height 13
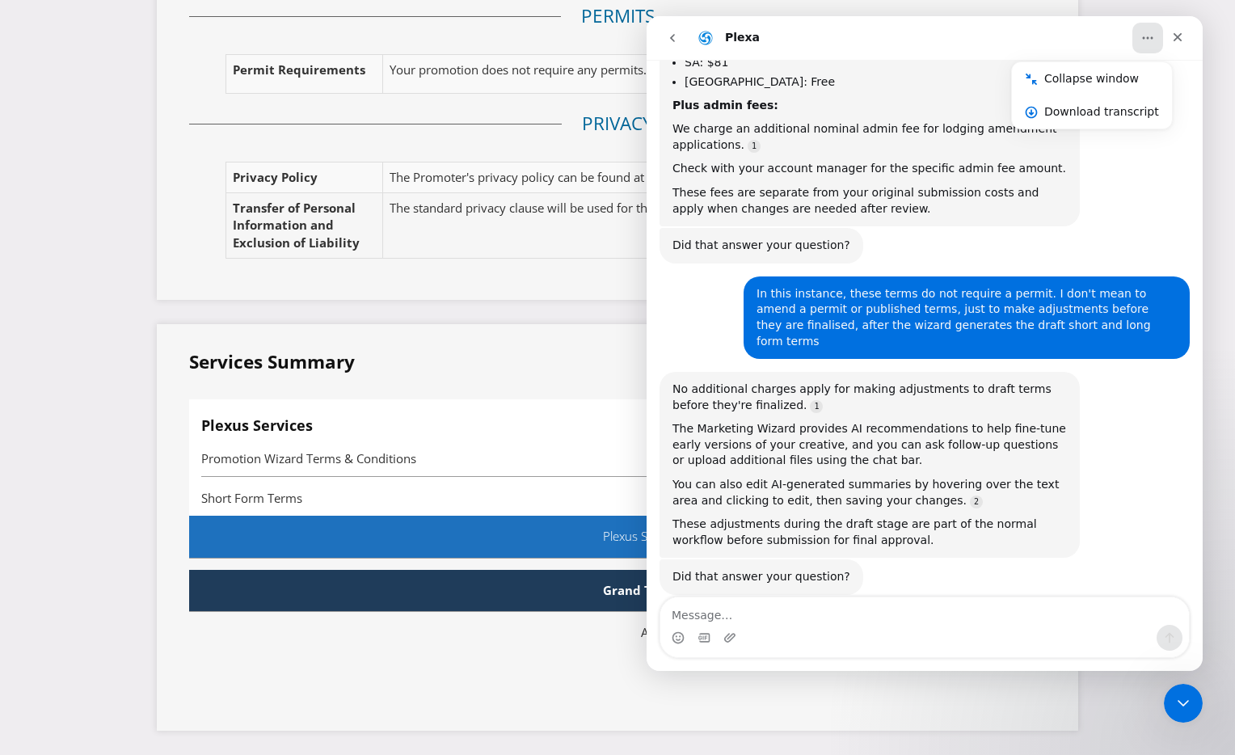
drag, startPoint x: 1170, startPoint y: 38, endPoint x: 673, endPoint y: 146, distance: 508.7
click at [673, 146] on div "Plexa Collapse window Download transcript 👋 Thank you for contacting Plexus sup…" at bounding box center [925, 343] width 556 height 655
click at [1140, 40] on icon "Close" at bounding box center [1177, 37] width 13 height 13
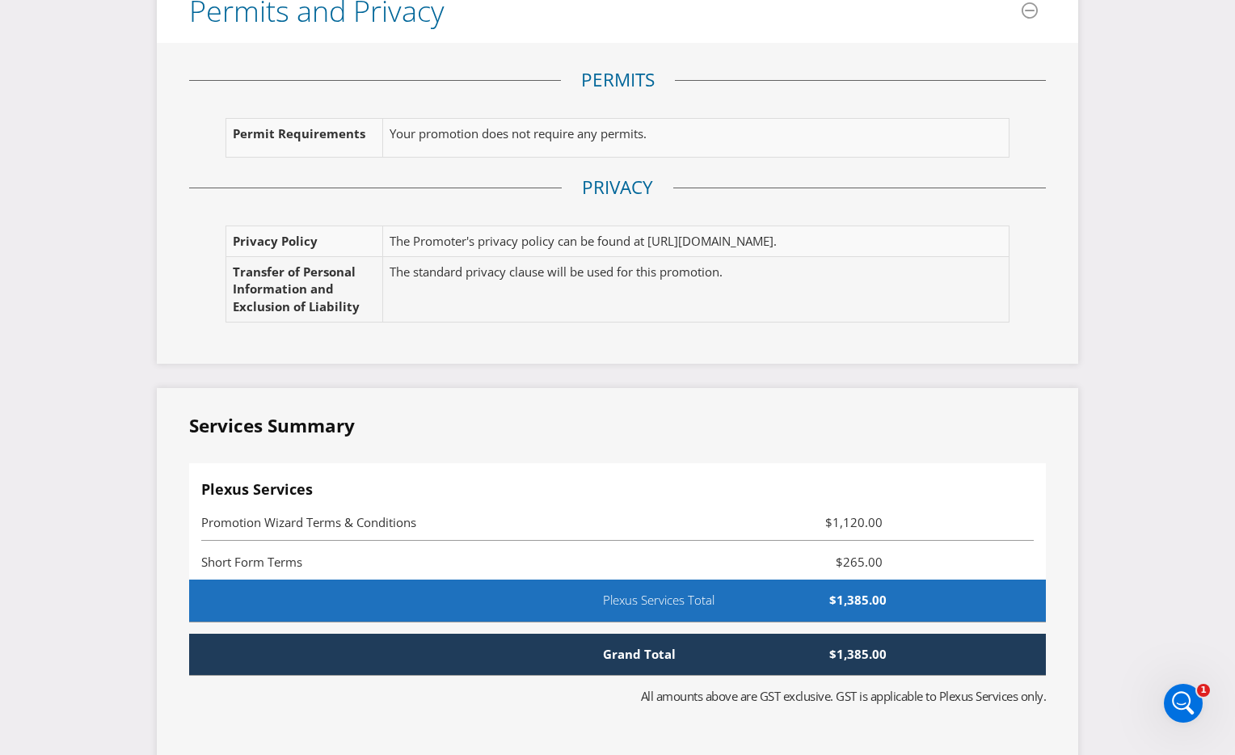
scroll to position [2862, 0]
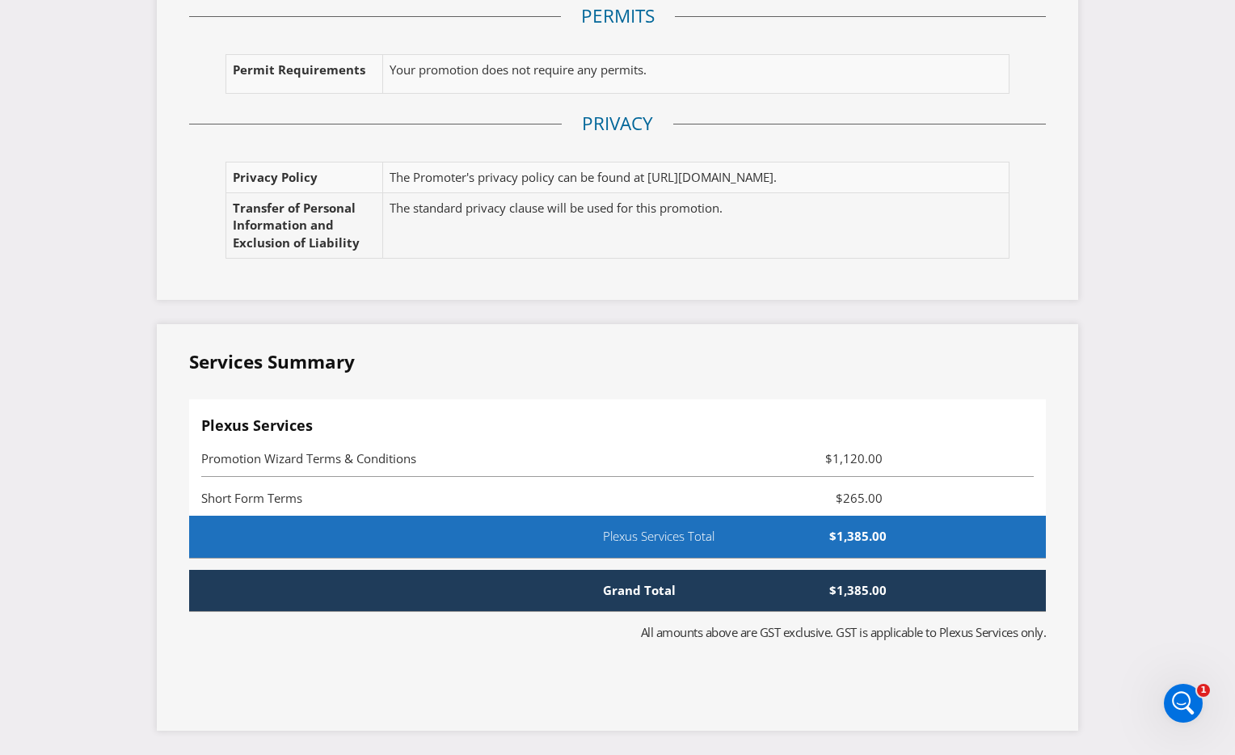
click at [852, 538] on span "$1,385.00" at bounding box center [836, 536] width 123 height 17
click at [870, 600] on div "Grand Total $1,385.00" at bounding box center [617, 591] width 857 height 42
click at [619, 591] on span "Grand Total" at bounding box center [652, 590] width 123 height 17
click at [644, 541] on span "Plexus Services Total" at bounding box center [683, 536] width 185 height 17
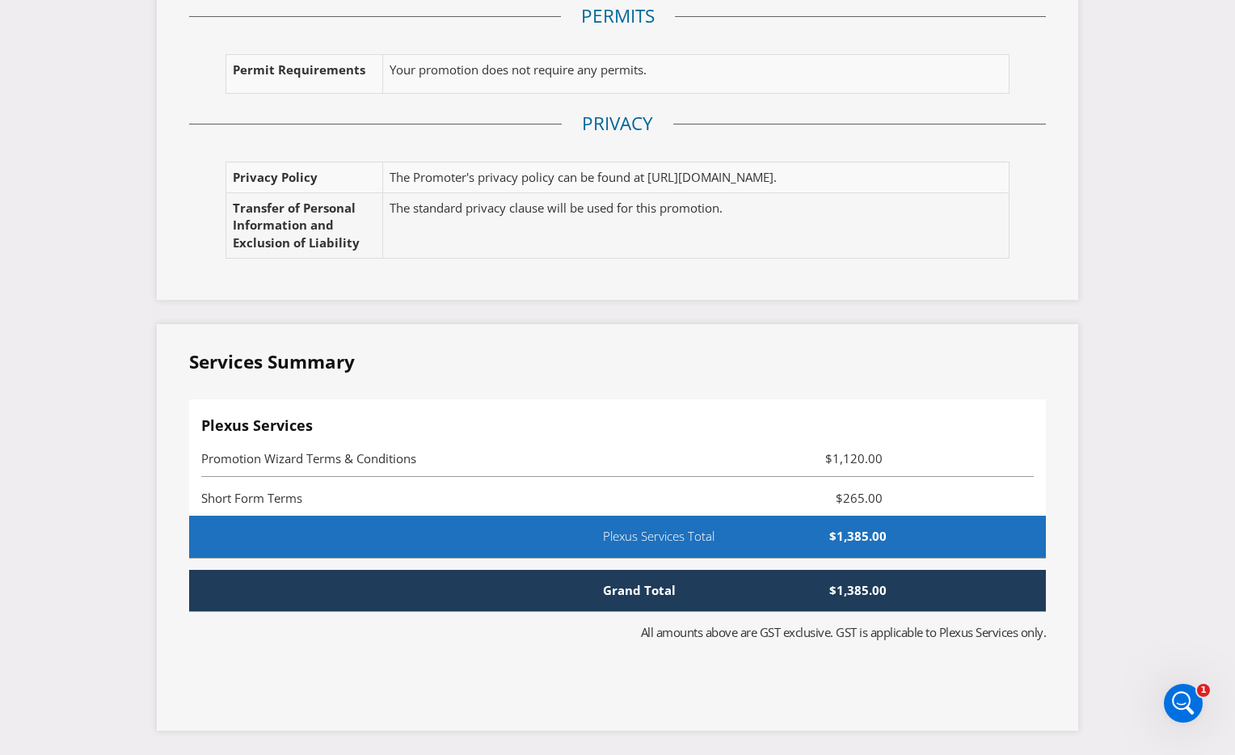
drag, startPoint x: 628, startPoint y: 576, endPoint x: 639, endPoint y: 609, distance: 34.0
click at [628, 576] on div "Grand Total $1,385.00" at bounding box center [617, 591] width 857 height 42
click at [643, 602] on span "All amounts above are GST exclusive. GST is applicable to Plexus Services only." at bounding box center [844, 632] width 406 height 16
drag, startPoint x: 656, startPoint y: 676, endPoint x: 676, endPoint y: 696, distance: 28.0
click at [659, 602] on div "Services Summary Plexus Services Promotion Wizard Terms & Conditions $1,120.00 …" at bounding box center [618, 527] width 922 height 405
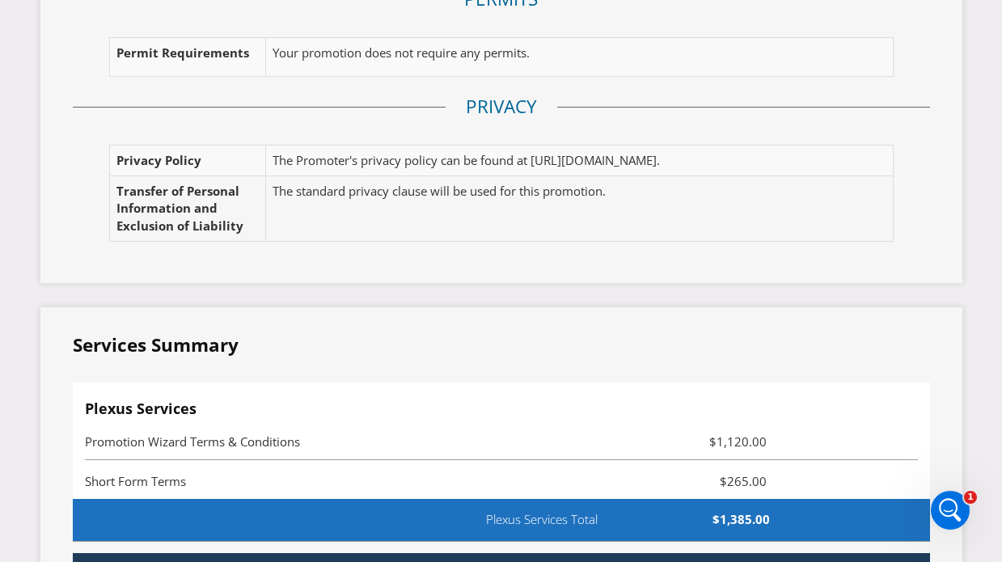
scroll to position [3055, 0]
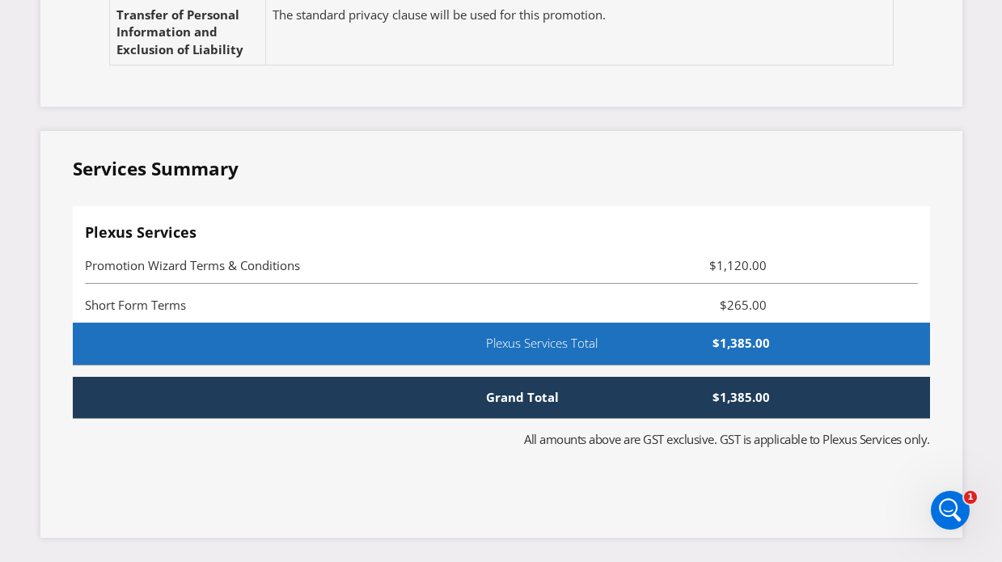
click at [495, 393] on span "Grand Total" at bounding box center [535, 397] width 123 height 17
click at [521, 340] on span "Plexus Services Total" at bounding box center [566, 343] width 185 height 17
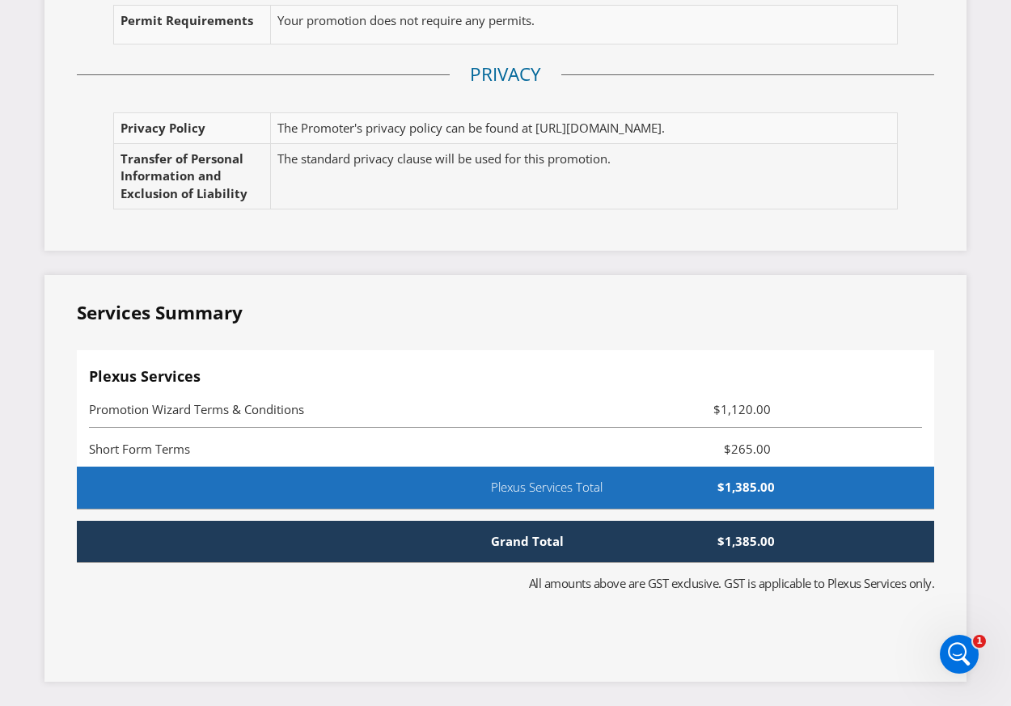
scroll to position [2897, 0]
